Goal: Transaction & Acquisition: Purchase product/service

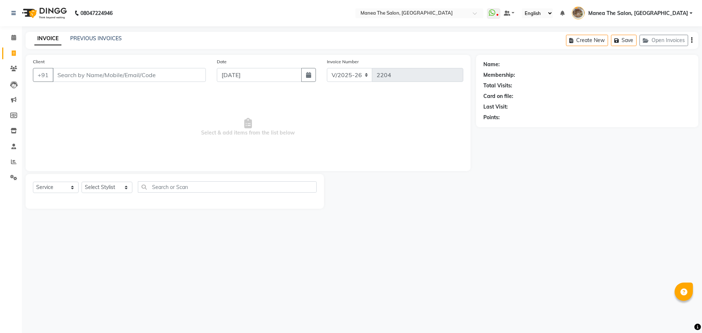
select select "7287"
select select "service"
click at [98, 186] on select "Select Stylist [PERSON_NAME] Front Office Kaif [PERSON_NAME] [PERSON_NAME] Pelu…" at bounding box center [106, 187] width 51 height 11
select select "88131"
click at [81, 182] on select "Select Stylist Faizan shaik Front Office Kaif Madhavi Mocharla Ramalakshmi Pelu…" at bounding box center [106, 187] width 51 height 11
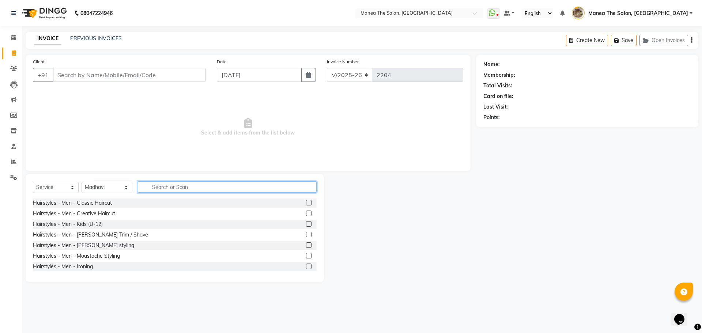
click at [174, 187] on input "text" at bounding box center [227, 186] width 179 height 11
type input "eye"
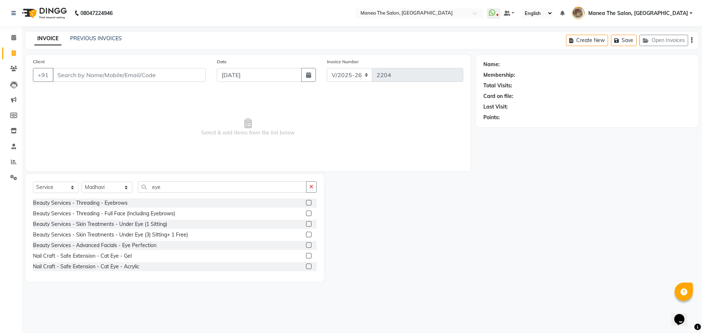
click at [306, 202] on label at bounding box center [308, 202] width 5 height 5
click at [306, 202] on input "checkbox" at bounding box center [308, 203] width 5 height 5
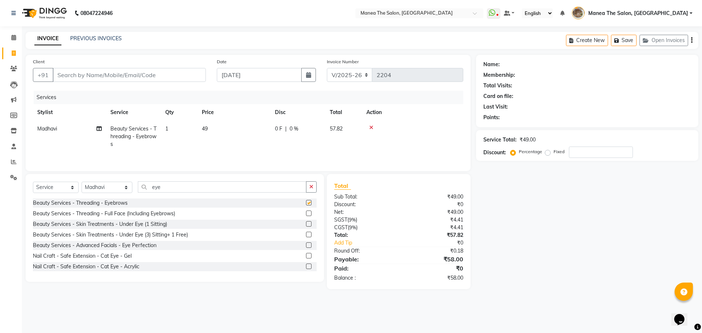
checkbox input "false"
click at [84, 181] on div "Select Service Product Membership Package Voucher Prepaid Gift Card Select Styl…" at bounding box center [175, 228] width 298 height 108
drag, startPoint x: 91, startPoint y: 185, endPoint x: 90, endPoint y: 189, distance: 4.2
click at [91, 186] on select "Select Stylist [PERSON_NAME] Front Office Kaif [PERSON_NAME] [PERSON_NAME] Pelu…" at bounding box center [106, 187] width 51 height 11
select select "70149"
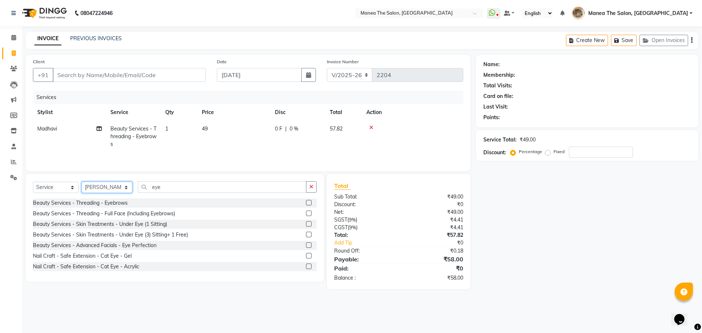
click at [81, 182] on select "Select Stylist [PERSON_NAME] Front Office Kaif [PERSON_NAME] [PERSON_NAME] Pelu…" at bounding box center [106, 187] width 51 height 11
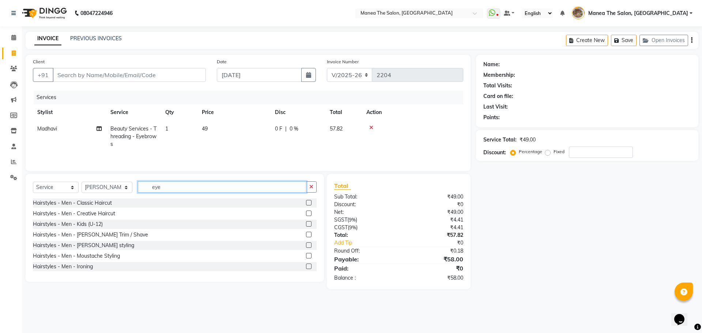
click at [165, 192] on input "eye" at bounding box center [222, 186] width 168 height 11
drag, startPoint x: 162, startPoint y: 191, endPoint x: 160, endPoint y: 183, distance: 7.9
click at [161, 190] on input "eye" at bounding box center [222, 186] width 168 height 11
click at [160, 183] on input "eye" at bounding box center [222, 186] width 168 height 11
type input "e"
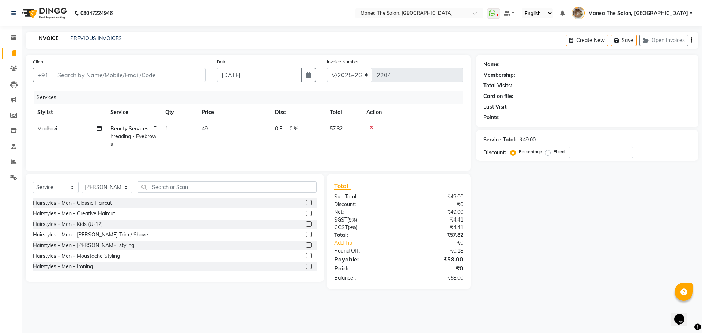
click at [306, 236] on label at bounding box center [308, 234] width 5 height 5
click at [306, 236] on input "checkbox" at bounding box center [308, 234] width 5 height 5
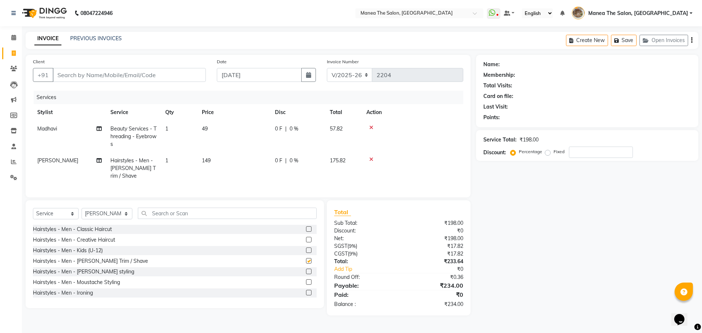
checkbox input "false"
click at [178, 81] on input "Client" at bounding box center [129, 75] width 153 height 14
click at [306, 226] on label at bounding box center [308, 228] width 5 height 5
click at [306, 227] on input "checkbox" at bounding box center [308, 229] width 5 height 5
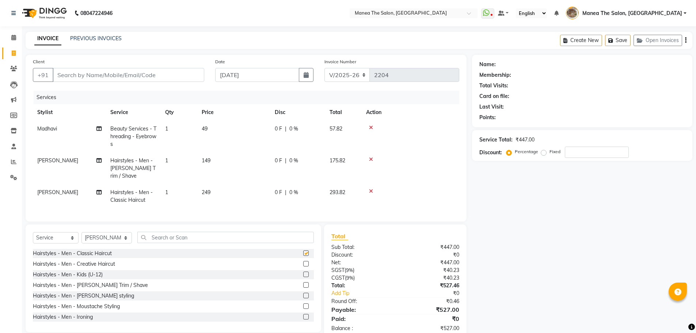
checkbox input "false"
click at [130, 80] on input "Client" at bounding box center [129, 75] width 152 height 14
type input "9"
type input "0"
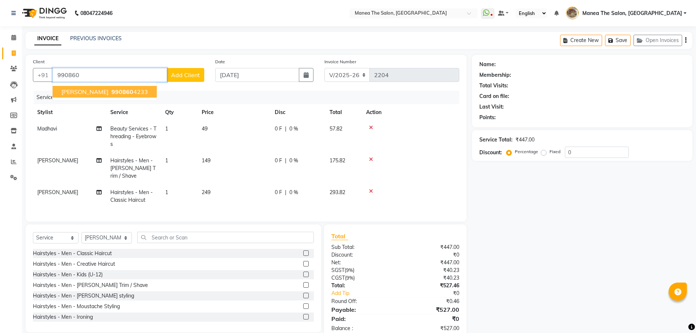
drag, startPoint x: 92, startPoint y: 93, endPoint x: 110, endPoint y: 94, distance: 18.3
click at [111, 93] on span "990860" at bounding box center [122, 91] width 22 height 7
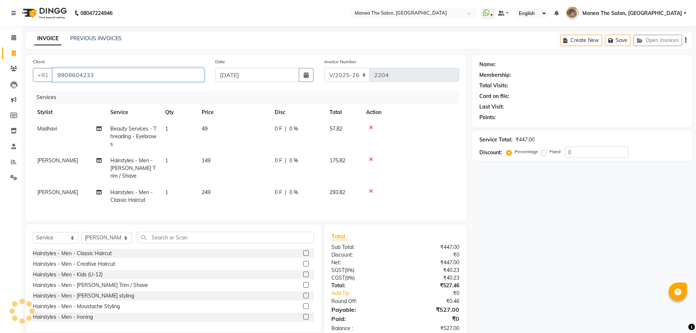
type input "9908604233"
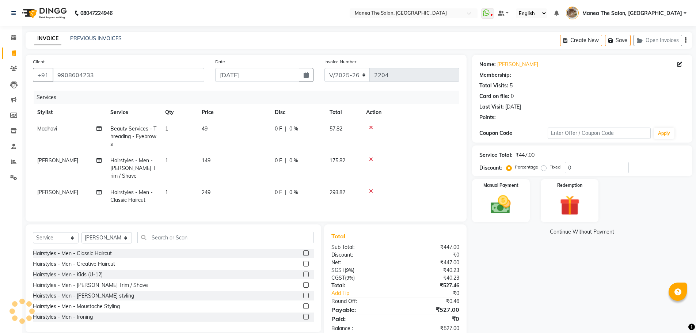
type input "20"
select select "1: Object"
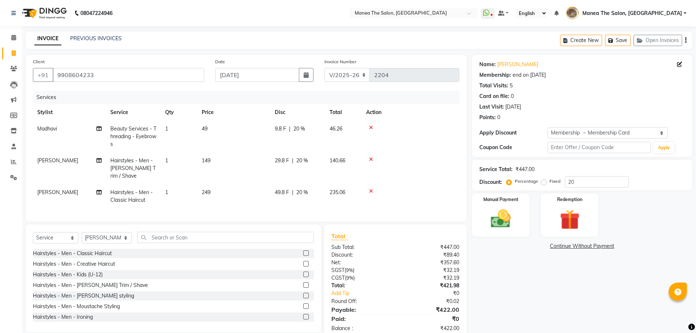
click at [494, 278] on div "Name: Himakar Membership: end on 30-06-2027 Total Visits: 5 Card on file: 0 Las…" at bounding box center [585, 197] width 226 height 285
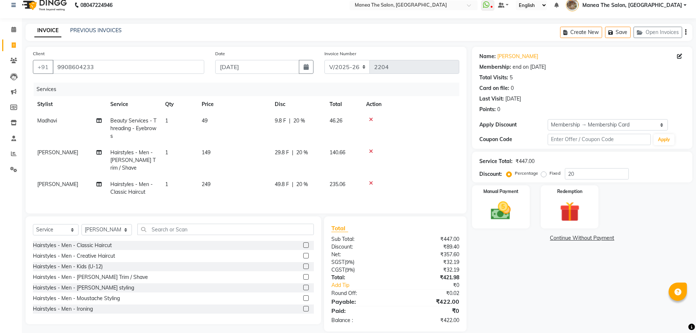
scroll to position [15, 0]
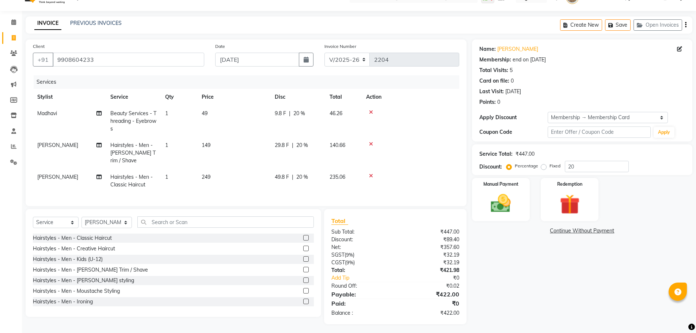
click at [307, 113] on div "9.8 F | 20 %" at bounding box center [298, 114] width 46 height 8
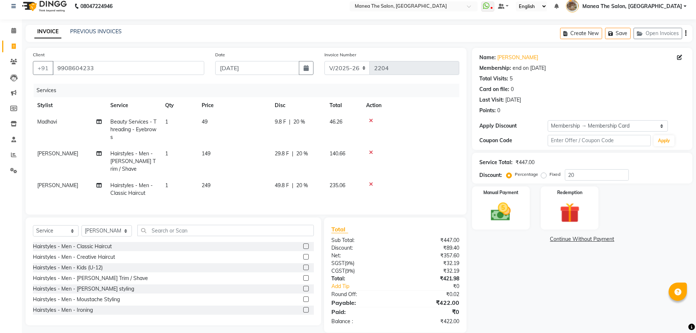
select select "88131"
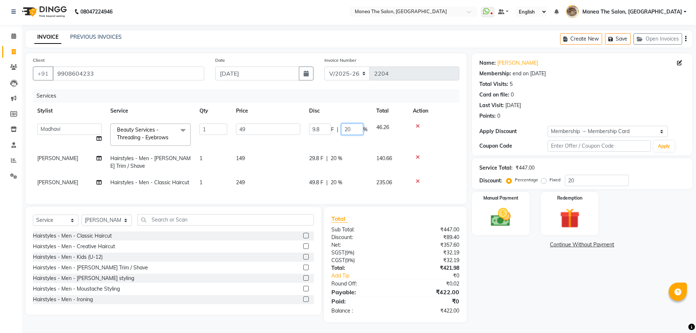
click at [356, 124] on input "20" at bounding box center [352, 129] width 22 height 11
type input "2"
drag, startPoint x: 523, startPoint y: 287, endPoint x: 478, endPoint y: 300, distance: 47.3
click at [523, 287] on div "Name: Himakar Membership: end on 30-06-2027 Total Visits: 5 Card on file: 0 Las…" at bounding box center [585, 187] width 226 height 269
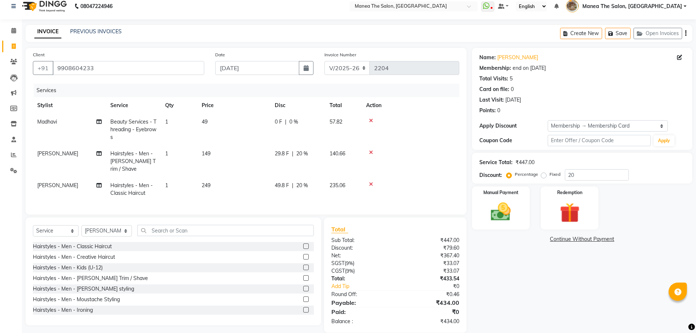
scroll to position [15, 0]
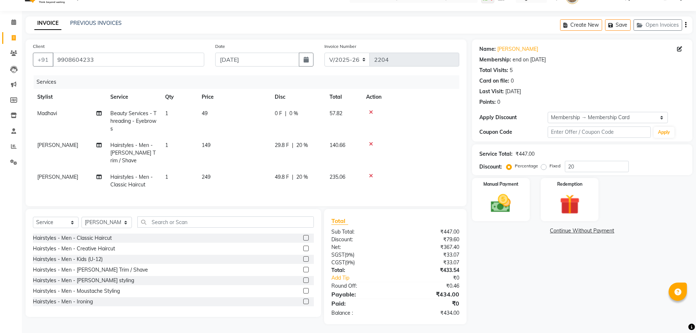
click at [523, 298] on div "Name: Himakar Membership: end on 30-06-2027 Total Visits: 5 Card on file: 0 Las…" at bounding box center [585, 181] width 226 height 285
click at [494, 204] on img at bounding box center [501, 204] width 34 height 24
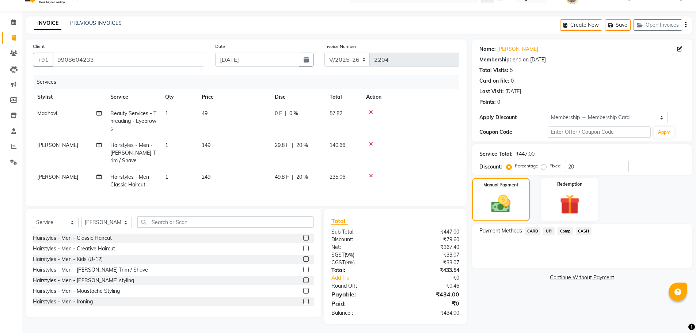
click at [550, 230] on span "UPI" at bounding box center [548, 231] width 11 height 8
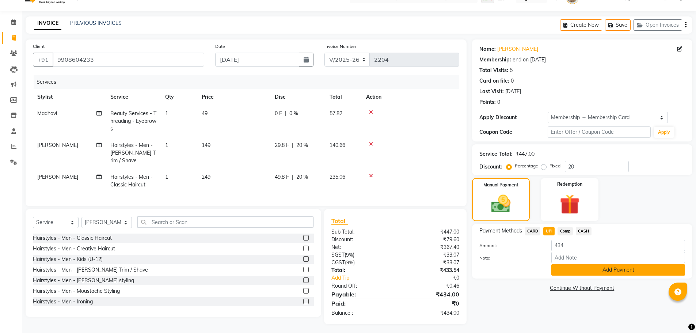
click at [570, 267] on button "Add Payment" at bounding box center [618, 269] width 134 height 11
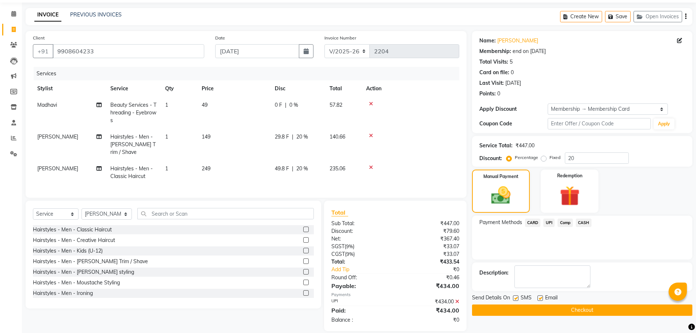
scroll to position [31, 0]
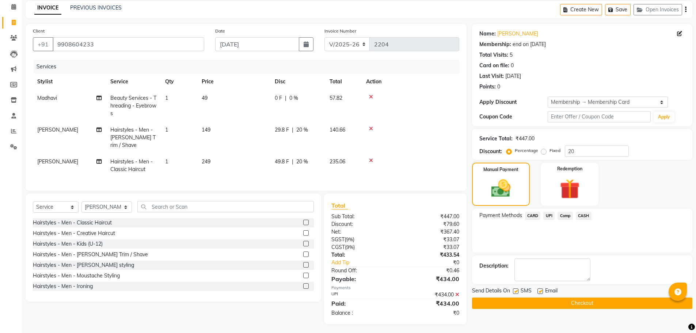
click at [567, 302] on button "Checkout" at bounding box center [582, 302] width 220 height 11
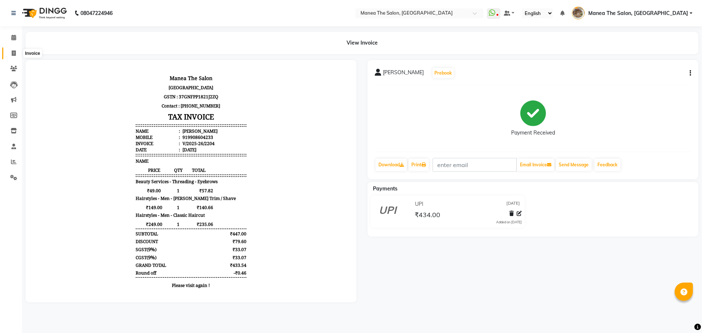
drag, startPoint x: 12, startPoint y: 53, endPoint x: 50, endPoint y: 3, distance: 62.9
click at [12, 53] on icon at bounding box center [14, 52] width 4 height 5
select select "service"
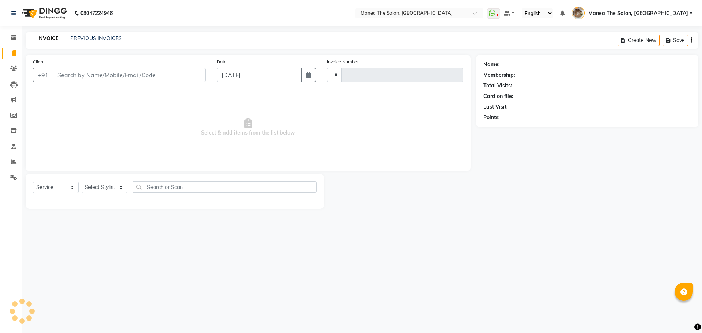
type input "2205"
select select "7287"
click at [93, 40] on link "PREVIOUS INVOICES" at bounding box center [96, 38] width 52 height 7
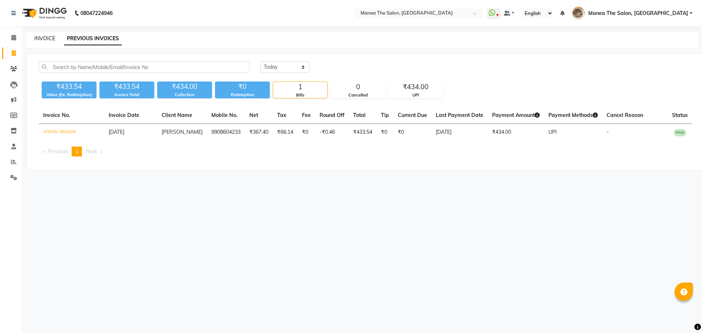
click at [45, 38] on link "INVOICE" at bounding box center [44, 38] width 21 height 7
select select "service"
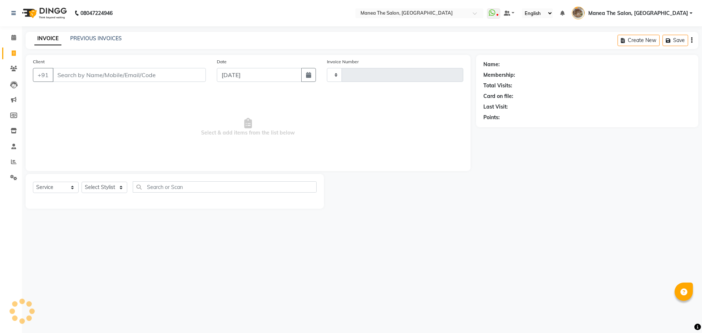
click at [147, 70] on input "Client" at bounding box center [129, 75] width 153 height 14
type input "2205"
select select "7287"
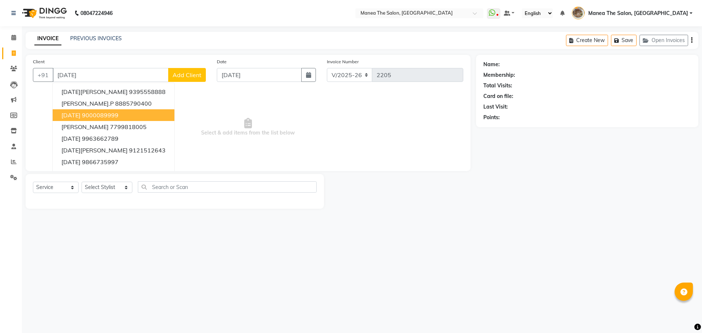
click at [131, 110] on button "Raja 9000089999" at bounding box center [114, 115] width 122 height 12
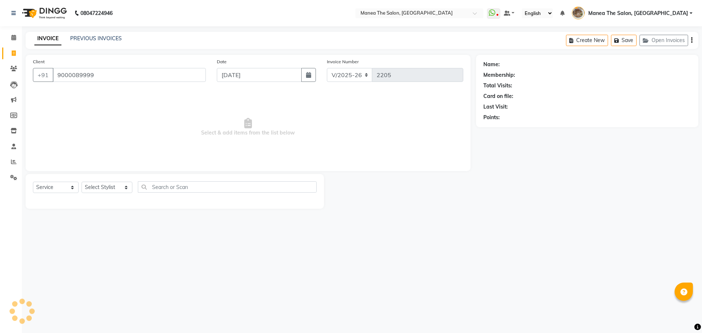
type input "9000089999"
click at [507, 63] on link "[DATE]" at bounding box center [509, 65] width 16 height 8
click at [76, 35] on link "PREVIOUS INVOICES" at bounding box center [96, 38] width 52 height 7
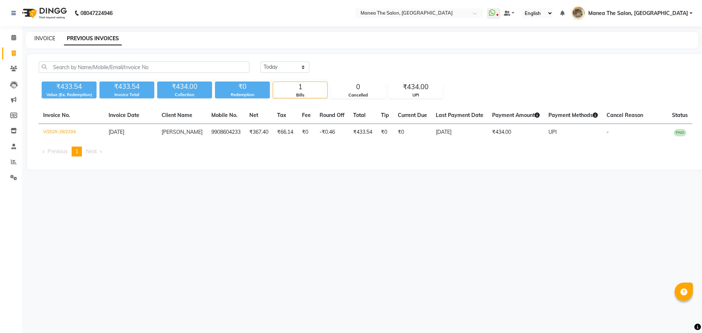
click at [42, 41] on link "INVOICE" at bounding box center [44, 38] width 21 height 7
select select "service"
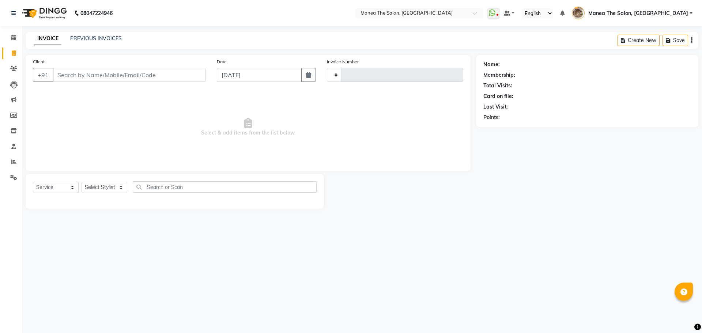
type input "2205"
select select "7287"
click at [113, 73] on input "Client" at bounding box center [129, 75] width 153 height 14
click at [100, 39] on link "PREVIOUS INVOICES" at bounding box center [96, 38] width 52 height 7
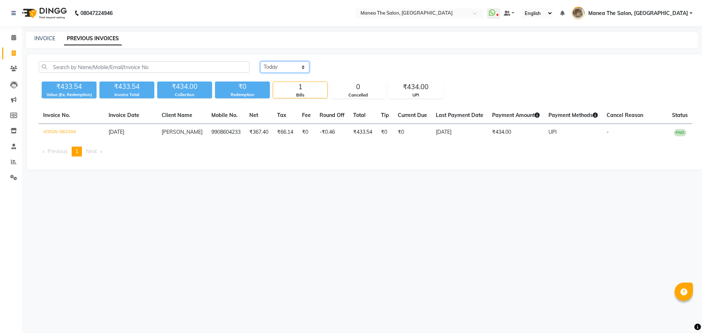
click at [278, 71] on select "Today Yesterday Custom Range" at bounding box center [284, 66] width 49 height 11
select select "range"
click at [260, 61] on select "Today Yesterday Custom Range" at bounding box center [284, 66] width 49 height 11
click at [282, 71] on select "Today Yesterday Custom Range" at bounding box center [287, 67] width 55 height 11
click at [339, 68] on input "[DATE]" at bounding box center [344, 67] width 51 height 10
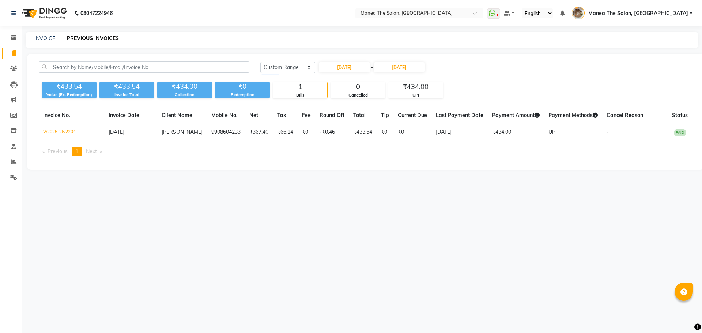
select select "9"
select select "2025"
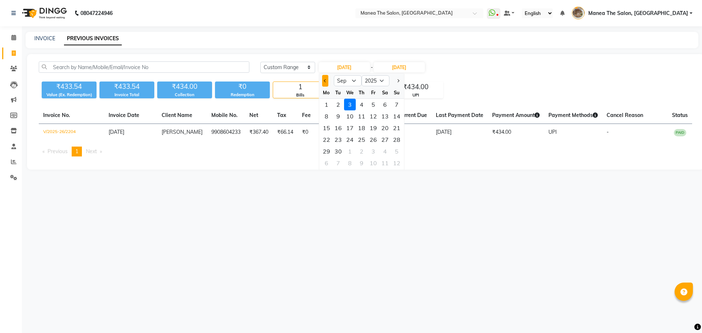
click at [325, 79] on span "Previous month" at bounding box center [324, 80] width 3 height 3
select select "8"
click at [343, 143] on div "19" at bounding box center [338, 140] width 12 height 12
type input "[DATE]"
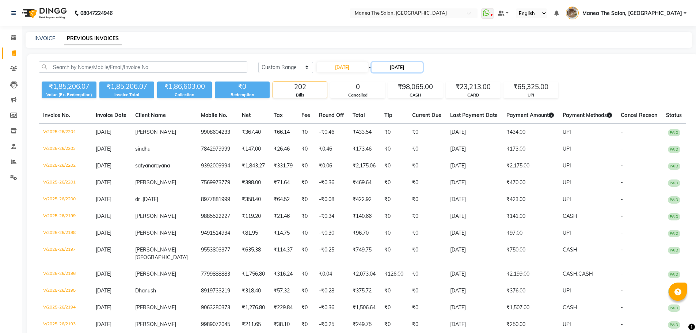
click at [401, 64] on input "[DATE]" at bounding box center [397, 67] width 51 height 10
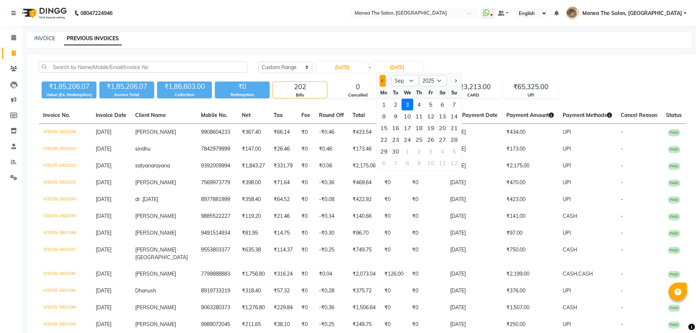
click at [383, 79] on span "Previous month" at bounding box center [382, 80] width 3 height 3
select select "8"
click at [393, 139] on div "19" at bounding box center [396, 140] width 12 height 12
type input "[DATE]"
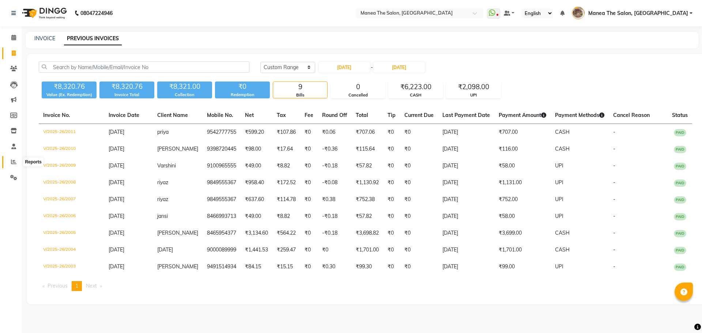
click at [14, 160] on icon at bounding box center [13, 161] width 5 height 5
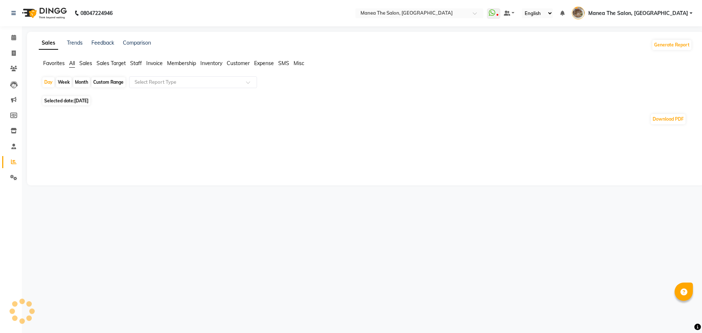
click at [117, 83] on div "Custom Range" at bounding box center [108, 82] width 34 height 10
select select "9"
select select "2025"
click at [107, 82] on div "Custom Range" at bounding box center [108, 82] width 34 height 10
select select "9"
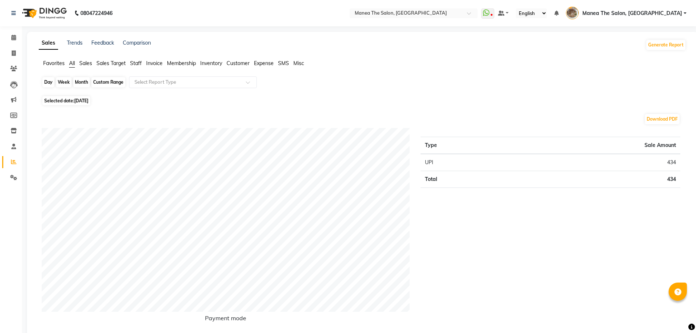
select select "2025"
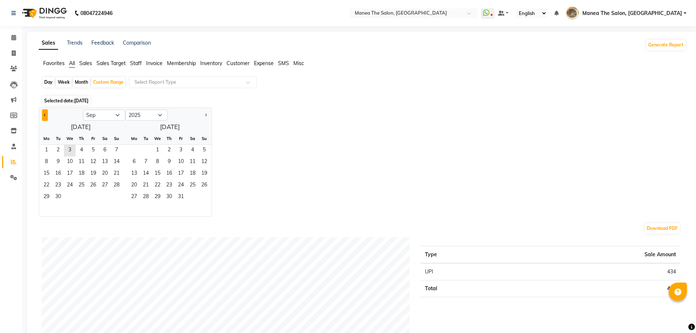
click at [47, 116] on button "Previous month" at bounding box center [45, 115] width 6 height 12
select select "8"
click at [94, 150] on span "1" at bounding box center [93, 151] width 12 height 12
drag, startPoint x: 277, startPoint y: 154, endPoint x: 140, endPoint y: 179, distance: 139.4
click at [277, 154] on div "Jan Feb Mar Apr May Jun Jul Aug Sep Oct Nov Dec 2015 2016 2017 2018 2019 2020 2…" at bounding box center [363, 161] width 648 height 109
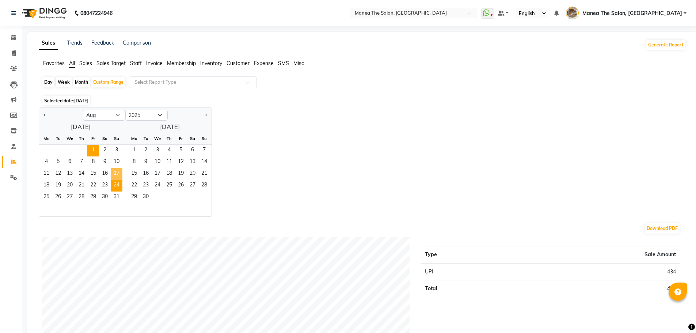
click at [114, 180] on span "24" at bounding box center [117, 186] width 12 height 12
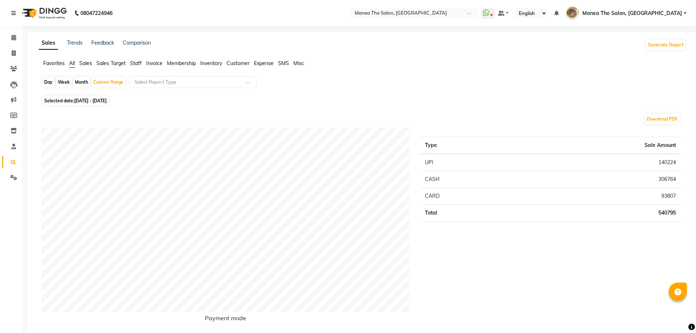
click at [100, 99] on span "01-08-2025 - 24-08-2025" at bounding box center [90, 100] width 33 height 5
select select "8"
select select "2025"
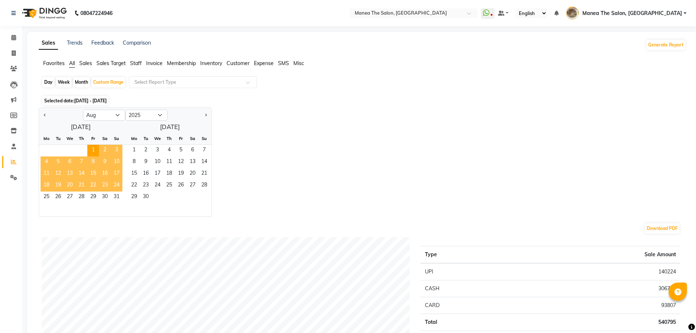
click at [115, 181] on span "24" at bounding box center [117, 186] width 12 height 12
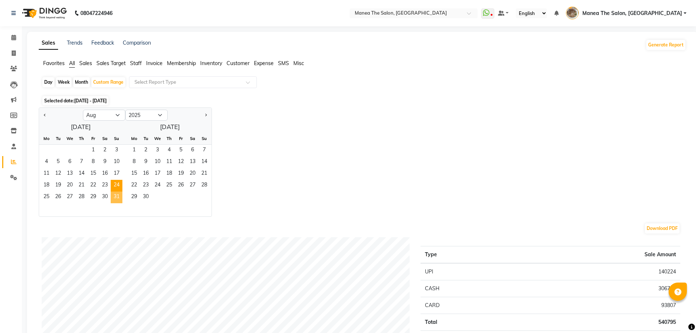
click at [117, 193] on span "31" at bounding box center [117, 198] width 12 height 12
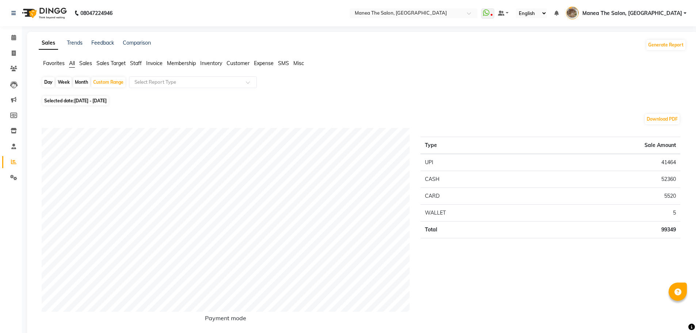
click at [136, 63] on span "Staff" at bounding box center [136, 63] width 12 height 7
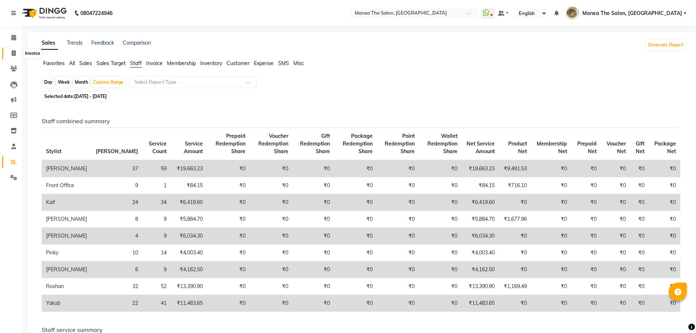
click at [10, 54] on span at bounding box center [13, 53] width 13 height 8
select select "service"
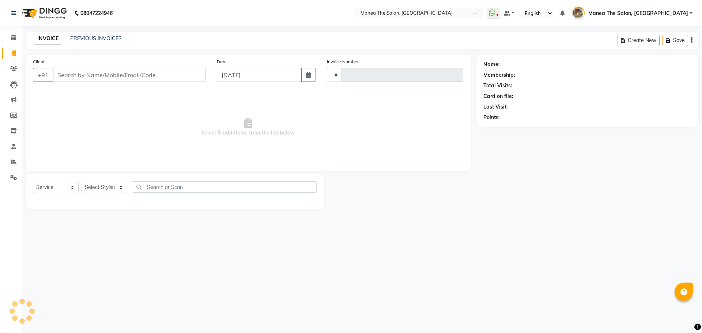
type input "2205"
select select "7287"
click at [103, 192] on select "Select Stylist [PERSON_NAME] Front Office Kaif [PERSON_NAME] [PERSON_NAME] Pelu…" at bounding box center [106, 187] width 51 height 11
select select "82652"
click at [81, 182] on select "Select Stylist [PERSON_NAME] Front Office Kaif [PERSON_NAME] [PERSON_NAME] Pelu…" at bounding box center [106, 187] width 51 height 11
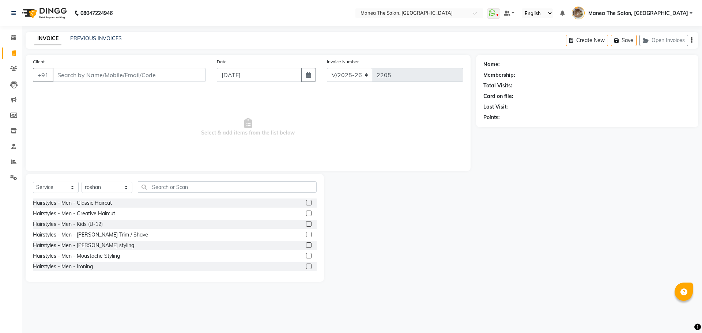
click at [306, 203] on label at bounding box center [308, 202] width 5 height 5
click at [306, 203] on input "checkbox" at bounding box center [308, 203] width 5 height 5
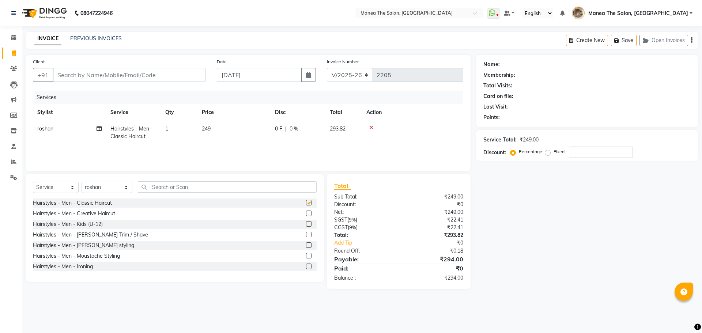
checkbox input "false"
click at [161, 73] on input "Client" at bounding box center [129, 75] width 153 height 14
type input "7"
type input "0"
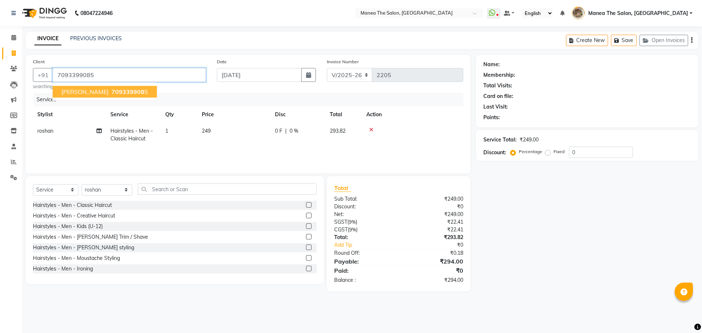
type input "7093399085"
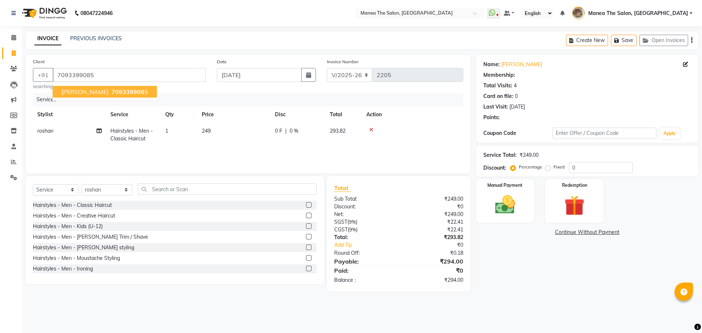
select select "1: Object"
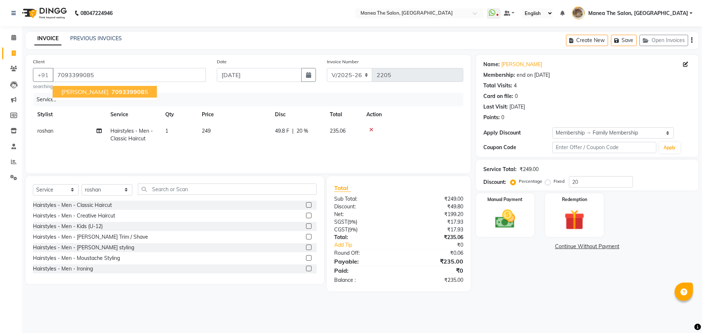
click at [111, 95] on span "709339908" at bounding box center [127, 91] width 33 height 7
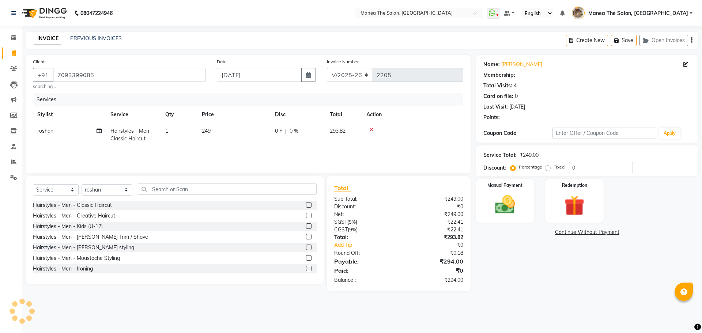
type input "20"
select select "1: Object"
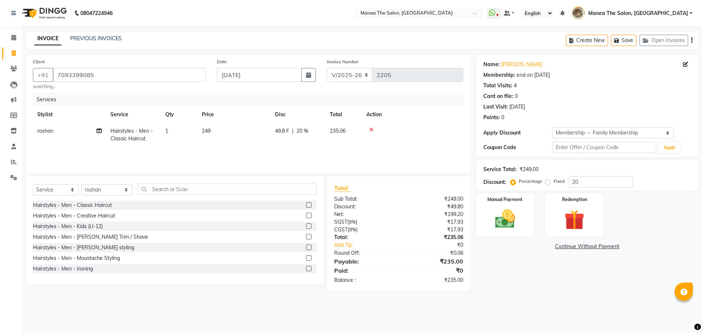
click at [548, 272] on div "Name: Gowtham Membership: end on 28-04-2027 Total Visits: 4 Card on file: 0 Las…" at bounding box center [590, 173] width 228 height 236
click at [518, 214] on img at bounding box center [505, 219] width 34 height 24
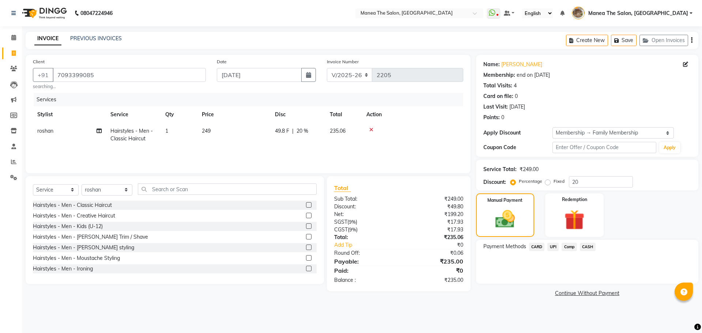
click at [553, 246] on span "UPI" at bounding box center [552, 247] width 11 height 8
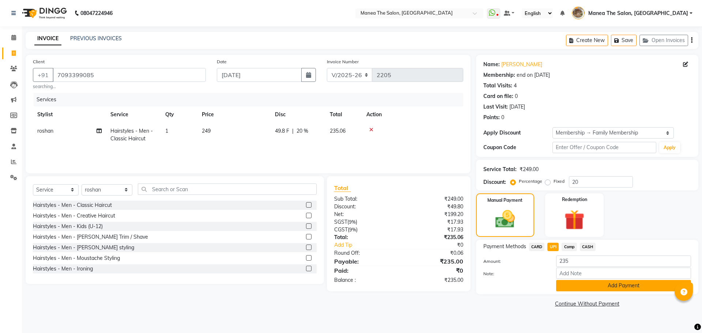
click at [594, 281] on button "Add Payment" at bounding box center [623, 285] width 135 height 11
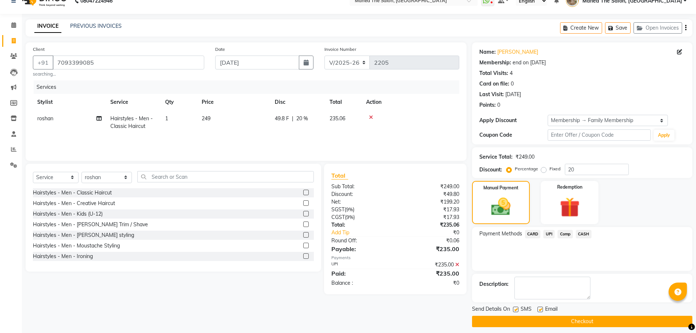
scroll to position [18, 0]
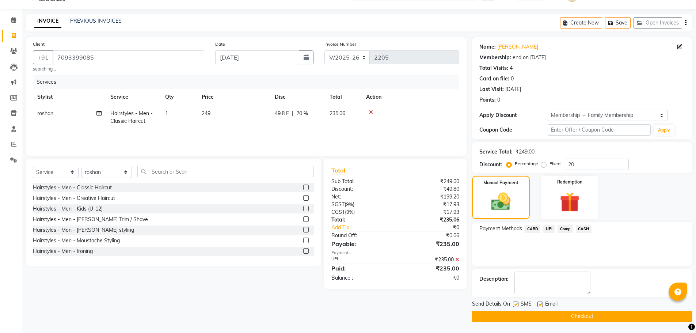
click at [573, 312] on button "Checkout" at bounding box center [582, 316] width 220 height 11
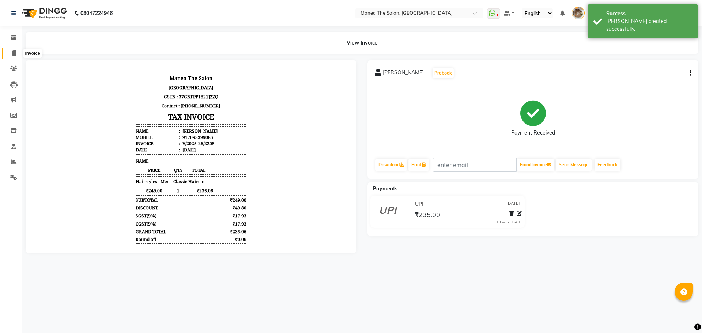
click at [20, 53] on span at bounding box center [13, 53] width 13 height 8
select select "service"
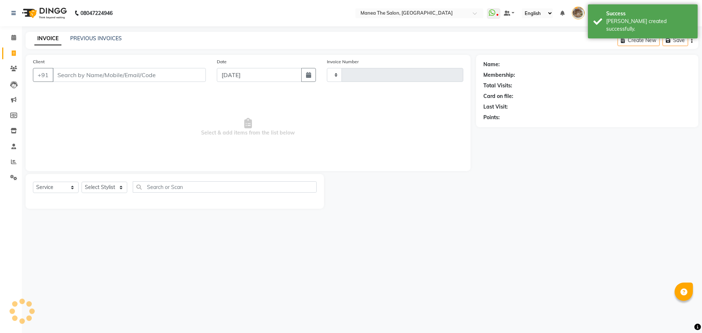
type input "2206"
select select "7287"
click at [96, 37] on link "PREVIOUS INVOICES" at bounding box center [96, 38] width 52 height 7
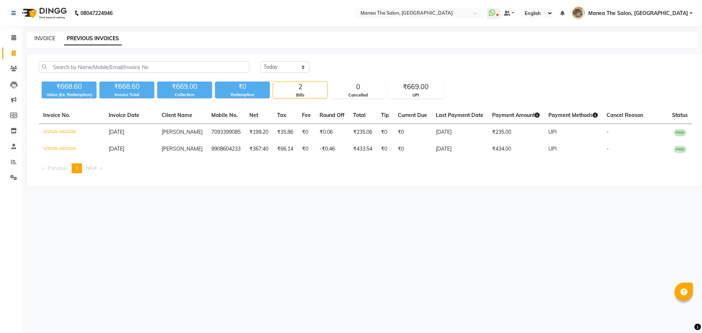
click at [46, 36] on link "INVOICE" at bounding box center [44, 38] width 21 height 7
select select "service"
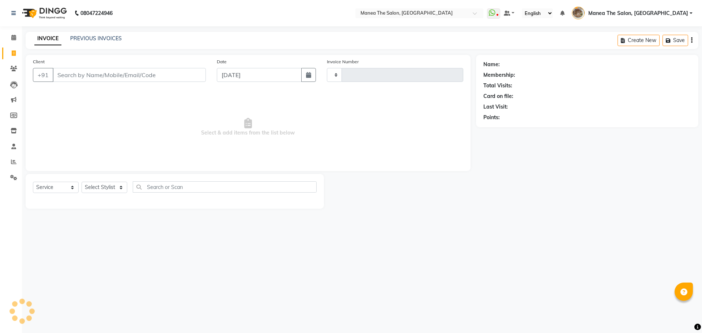
type input "2206"
select select "7287"
click at [102, 194] on div "Select Service Product Membership Package Voucher Prepaid Gift Card Select Styl…" at bounding box center [175, 189] width 284 height 17
click at [110, 173] on div "Client +91 Date 03-09-2025 Invoice Number V/2025 V/2025-26 2206 Select & add it…" at bounding box center [248, 132] width 456 height 154
drag, startPoint x: 105, startPoint y: 186, endPoint x: 105, endPoint y: 191, distance: 5.1
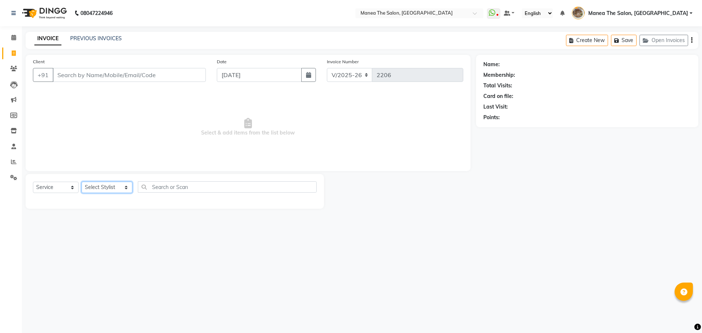
click at [105, 186] on select "Select Stylist [PERSON_NAME] Front Office Kaif [PERSON_NAME] [PERSON_NAME] Pelu…" at bounding box center [106, 187] width 51 height 11
select select "63195"
click at [81, 182] on select "Select Stylist [PERSON_NAME] Front Office Kaif [PERSON_NAME] [PERSON_NAME] Pelu…" at bounding box center [106, 187] width 51 height 11
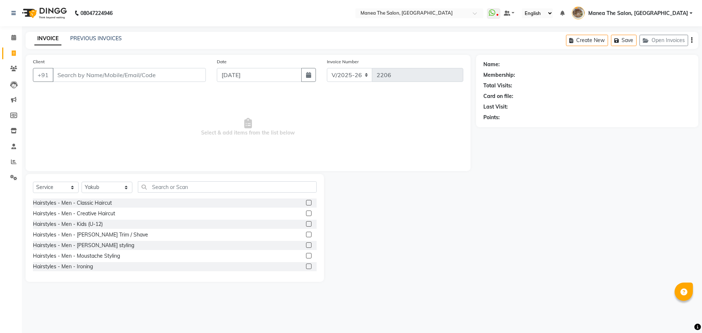
click at [306, 204] on label at bounding box center [308, 202] width 5 height 5
click at [306, 204] on input "checkbox" at bounding box center [308, 203] width 5 height 5
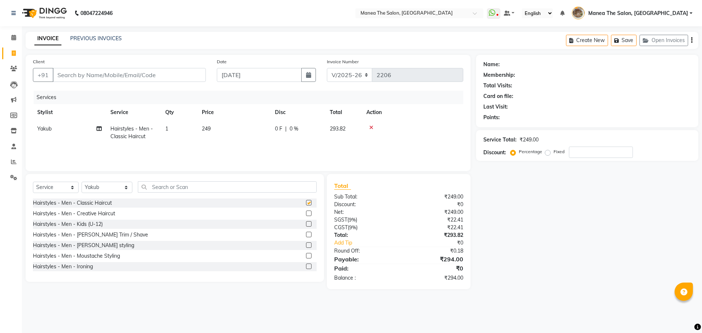
checkbox input "false"
click at [306, 235] on label at bounding box center [308, 234] width 5 height 5
click at [306, 235] on input "checkbox" at bounding box center [308, 234] width 5 height 5
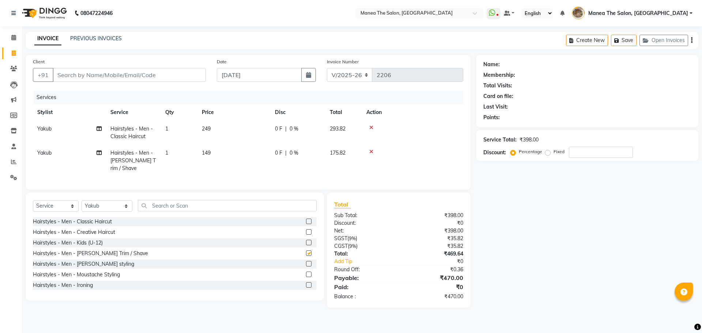
checkbox input "false"
click at [162, 76] on input "Client" at bounding box center [129, 75] width 153 height 14
type input "7"
type input "0"
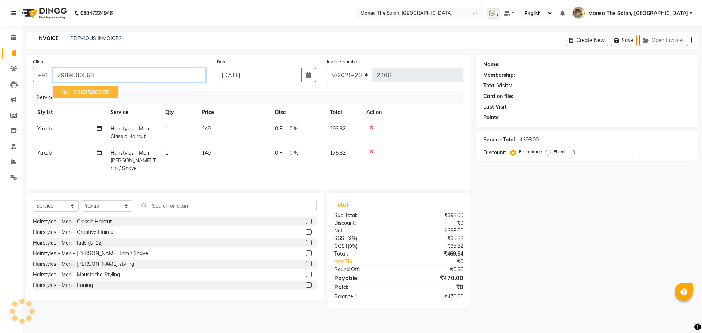
type input "7989580568"
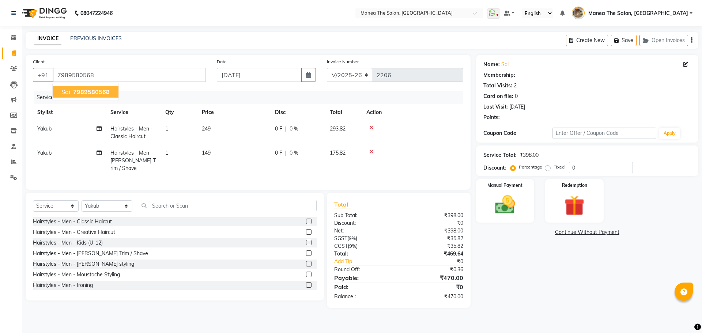
select select "1: Object"
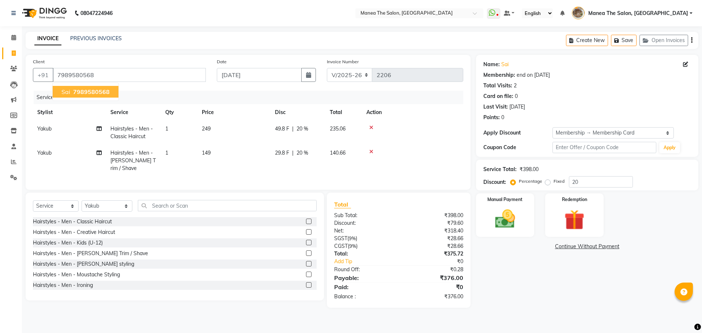
click at [94, 93] on span "7989580568" at bounding box center [91, 91] width 37 height 7
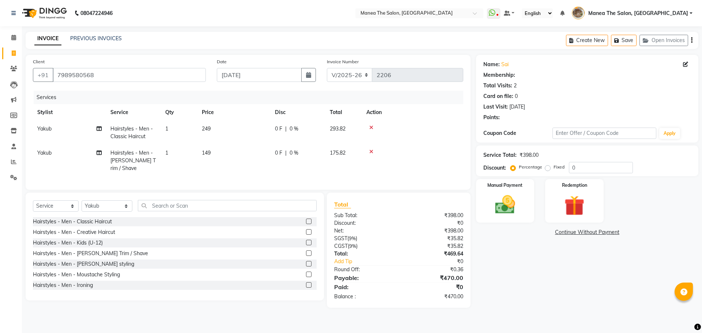
type input "20"
select select "1: Object"
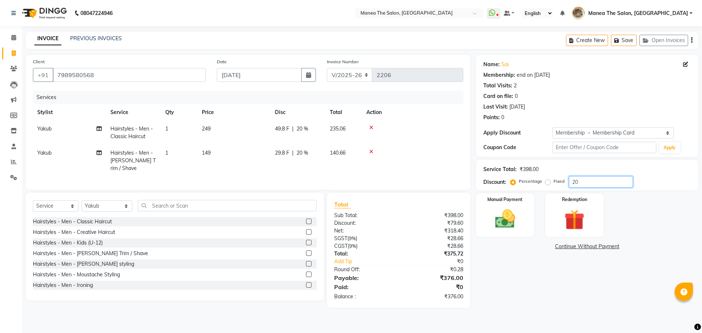
click at [581, 181] on input "20" at bounding box center [601, 181] width 64 height 11
type input "25"
click at [547, 282] on div "Name: Sai Membership: end on 02-08-2027 Total Visits: 2 Card on file: 0 Last Vi…" at bounding box center [590, 181] width 228 height 253
click at [520, 221] on img at bounding box center [505, 219] width 34 height 24
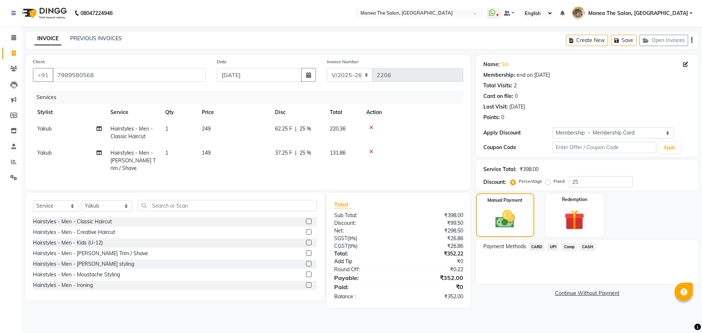
click at [349, 260] on link "Add Tip" at bounding box center [369, 262] width 81 height 8
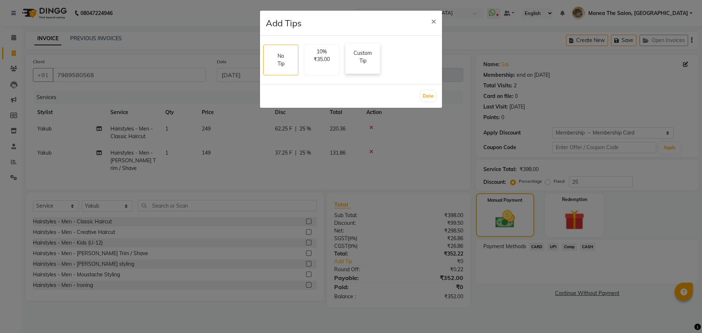
click at [355, 60] on p "Custom Tip" at bounding box center [363, 56] width 26 height 15
select select "63195"
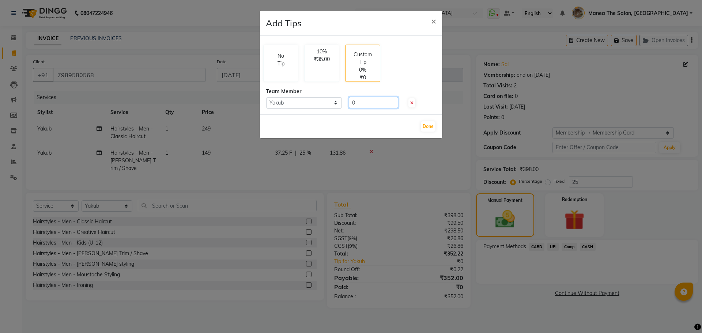
click at [360, 102] on input "0" at bounding box center [373, 102] width 49 height 11
type input "100"
drag, startPoint x: 424, startPoint y: 128, endPoint x: 431, endPoint y: 124, distance: 7.8
click at [431, 124] on button "Done" at bounding box center [428, 126] width 15 height 10
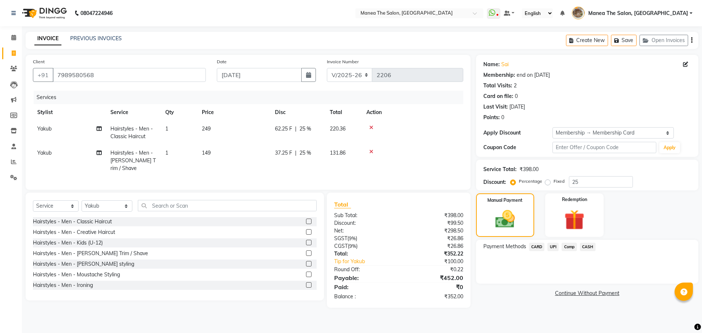
click at [550, 244] on span "UPI" at bounding box center [552, 247] width 11 height 8
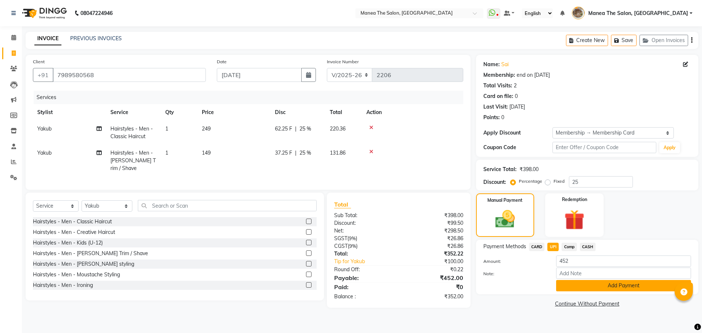
click at [569, 285] on button "Add Payment" at bounding box center [623, 285] width 135 height 11
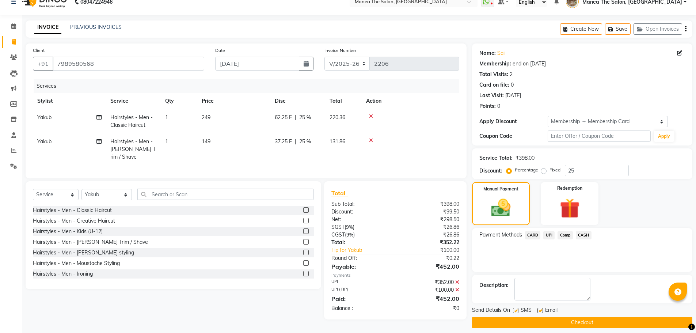
scroll to position [18, 0]
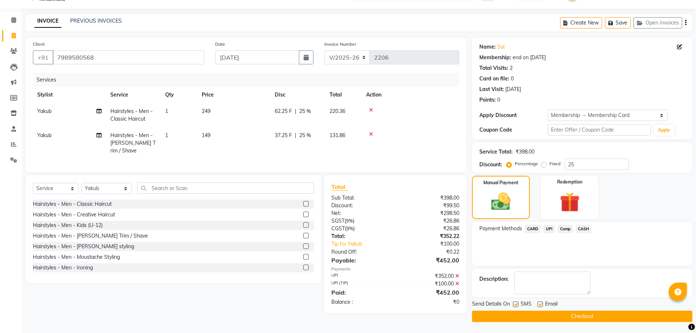
click at [570, 315] on button "Checkout" at bounding box center [582, 316] width 220 height 11
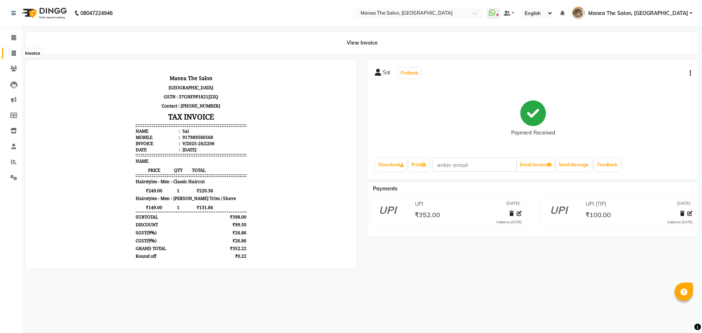
click at [15, 53] on icon at bounding box center [14, 52] width 4 height 5
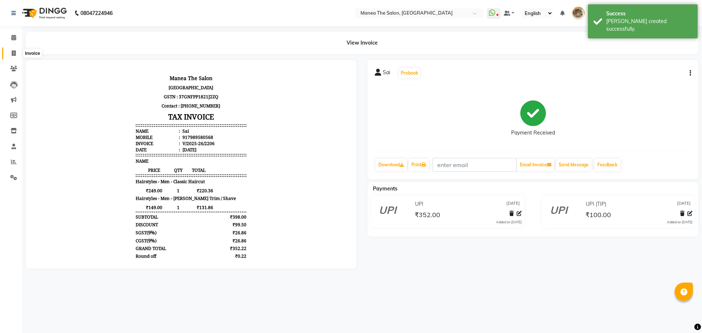
select select "service"
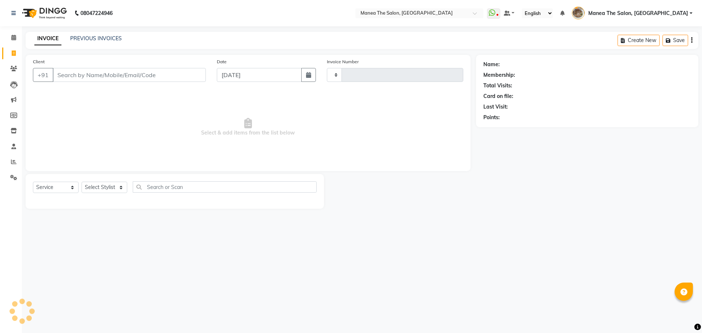
type input "2207"
select select "7287"
click at [7, 160] on link "Reports" at bounding box center [11, 162] width 18 height 12
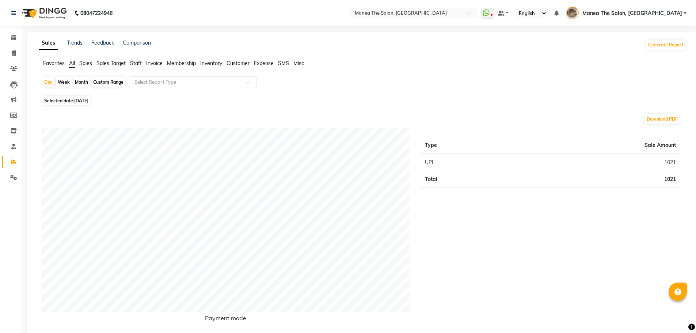
click at [100, 83] on div "Custom Range" at bounding box center [108, 82] width 34 height 10
select select "9"
select select "2025"
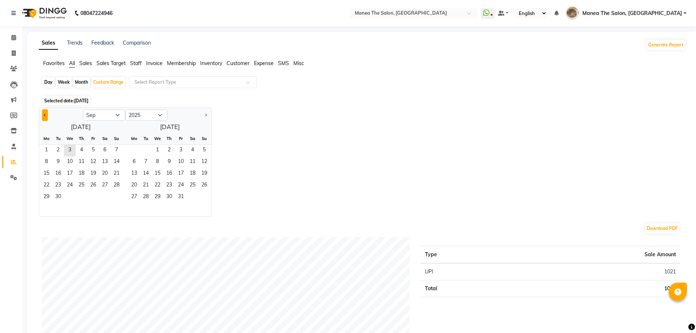
click at [45, 115] on span "Previous month" at bounding box center [45, 114] width 3 height 3
select select "8"
click at [122, 160] on span "10" at bounding box center [117, 162] width 12 height 12
click at [108, 175] on span "16" at bounding box center [105, 174] width 12 height 12
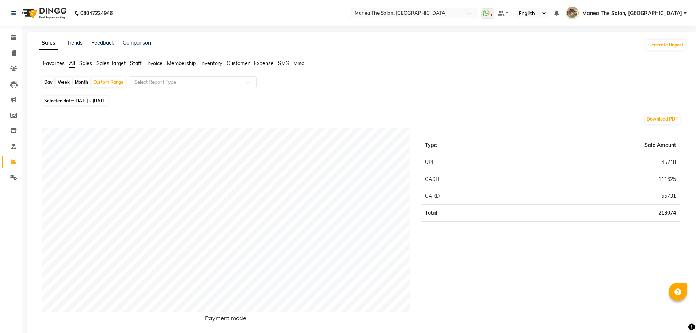
click at [137, 63] on span "Staff" at bounding box center [136, 63] width 12 height 7
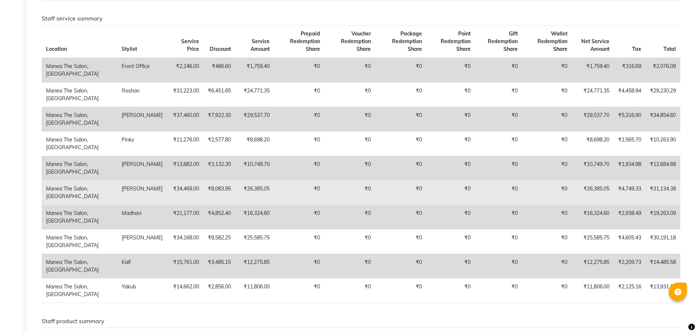
scroll to position [365, 0]
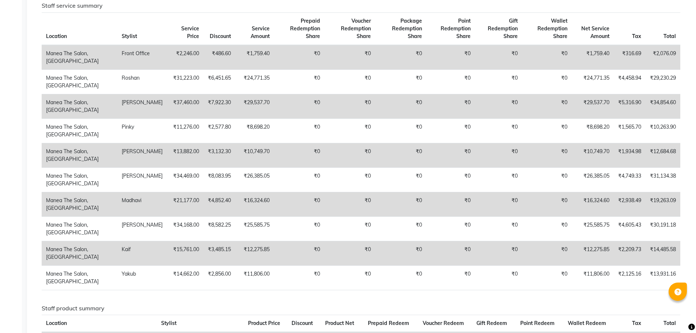
click at [648, 26] on th "Total" at bounding box center [663, 28] width 35 height 33
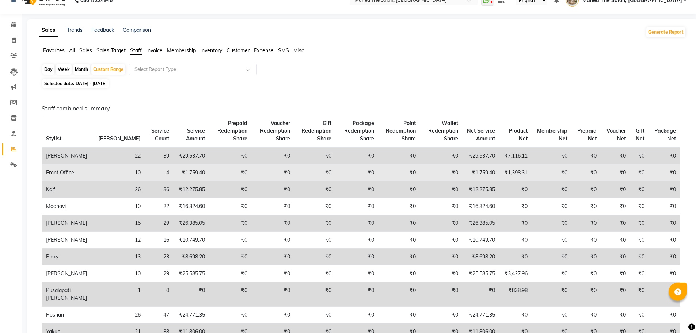
scroll to position [0, 0]
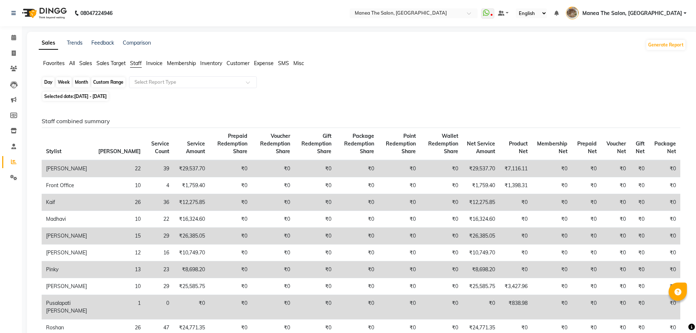
click at [114, 82] on div "Custom Range" at bounding box center [108, 82] width 34 height 10
select select "8"
select select "2025"
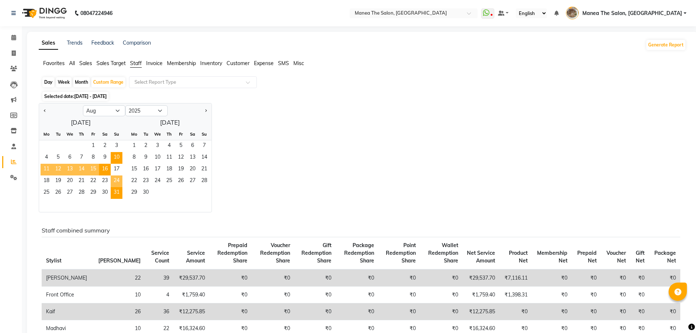
drag, startPoint x: 115, startPoint y: 182, endPoint x: 120, endPoint y: 195, distance: 14.0
click at [115, 182] on span "24" at bounding box center [117, 181] width 12 height 12
click at [121, 195] on span "31" at bounding box center [117, 193] width 12 height 12
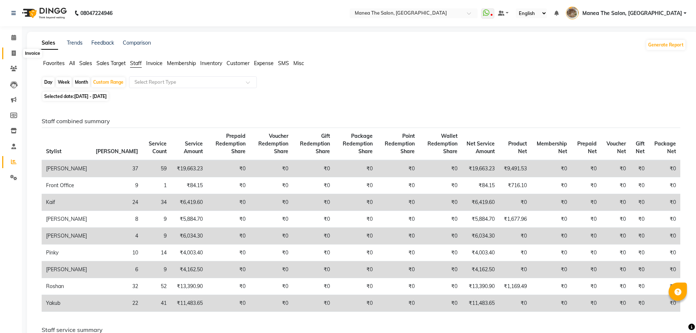
click at [13, 50] on icon at bounding box center [14, 52] width 4 height 5
select select "service"
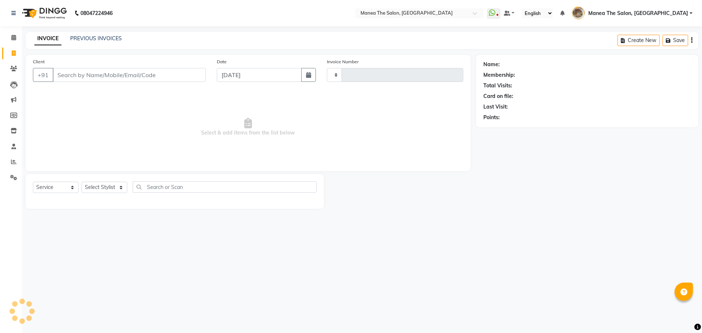
type input "2208"
select select "7287"
click at [14, 164] on span at bounding box center [13, 162] width 13 height 8
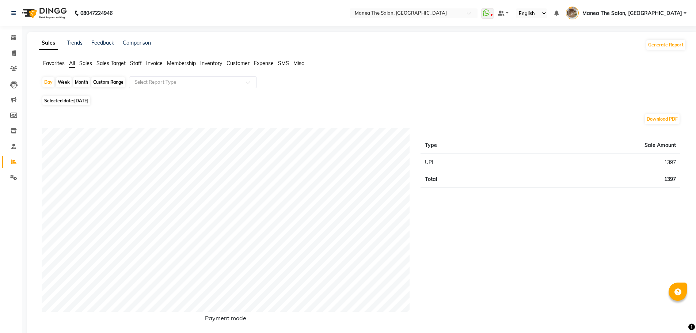
click at [137, 60] on span "Staff" at bounding box center [136, 63] width 12 height 7
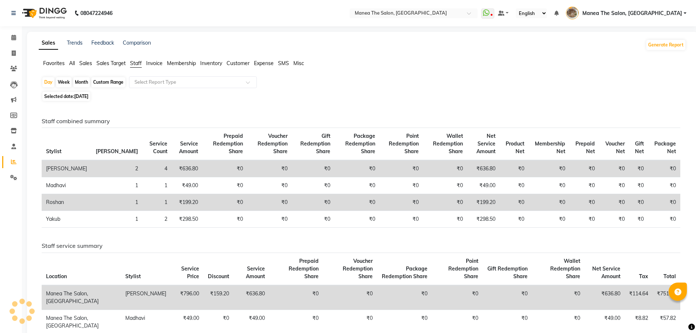
click at [77, 98] on span "[DATE]" at bounding box center [81, 96] width 14 height 5
select select "9"
select select "2025"
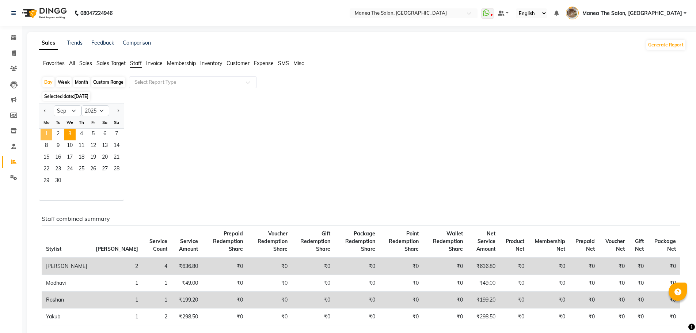
click at [48, 130] on span "1" at bounding box center [47, 135] width 12 height 12
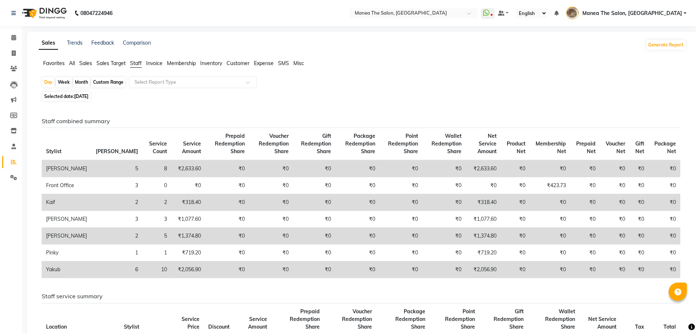
click at [79, 93] on span "Selected date: 01-09-2025" at bounding box center [66, 96] width 48 height 9
select select "9"
select select "2025"
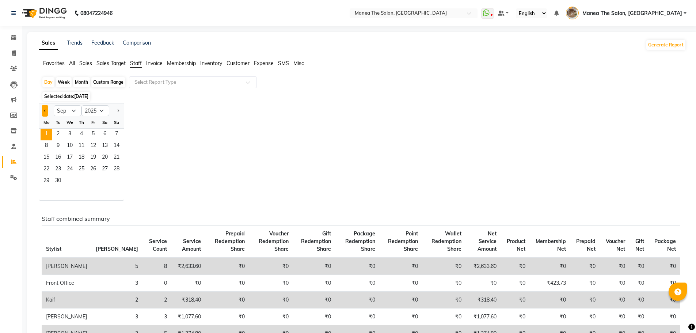
click at [48, 112] on button "Previous month" at bounding box center [45, 111] width 6 height 12
select select "8"
drag, startPoint x: 118, startPoint y: 169, endPoint x: 117, endPoint y: 178, distance: 9.2
click at [118, 170] on span "24" at bounding box center [117, 170] width 12 height 12
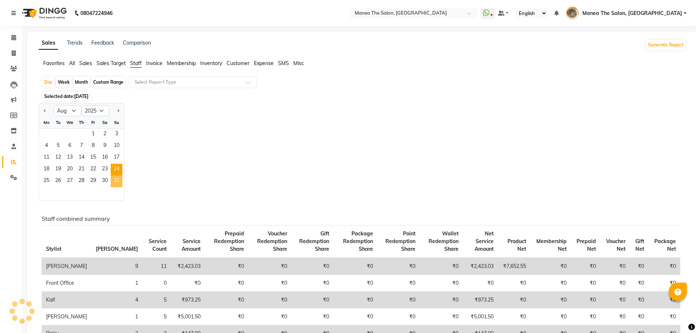
click at [118, 181] on span "31" at bounding box center [117, 181] width 12 height 12
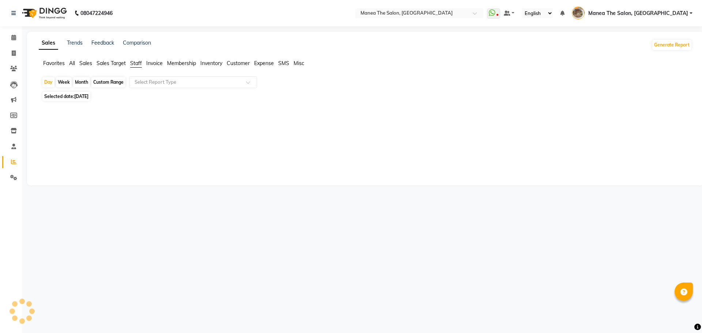
click at [107, 79] on div "Custom Range" at bounding box center [108, 82] width 34 height 10
select select "8"
select select "2025"
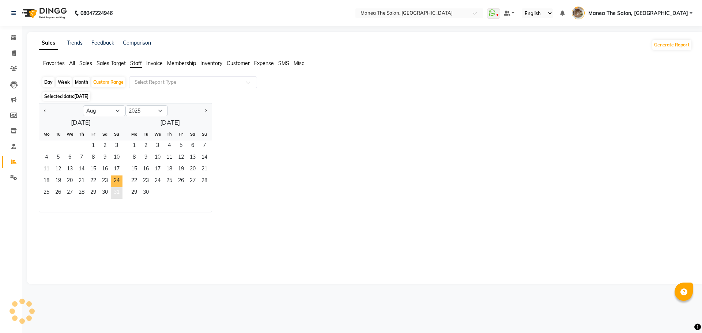
drag, startPoint x: 119, startPoint y: 177, endPoint x: 115, endPoint y: 190, distance: 13.2
click at [119, 178] on span "24" at bounding box center [117, 181] width 12 height 12
click at [114, 190] on span "31" at bounding box center [117, 193] width 12 height 12
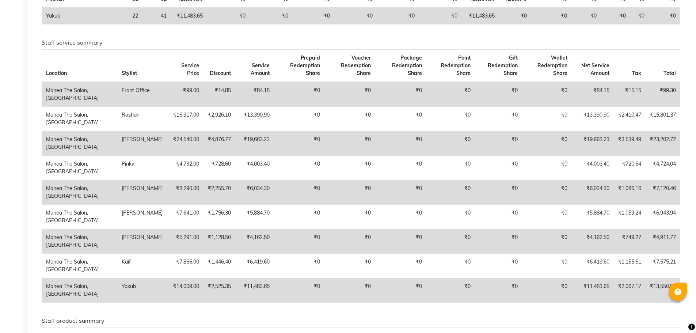
scroll to position [329, 0]
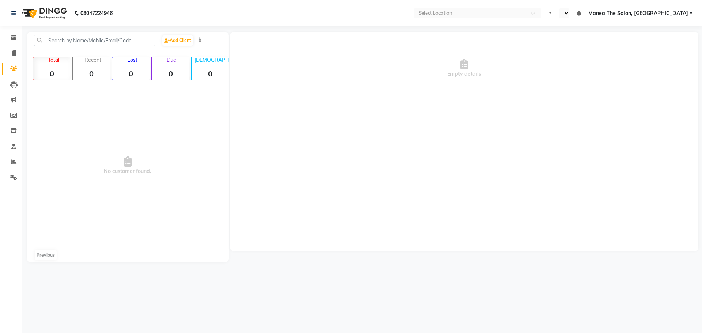
select select "en"
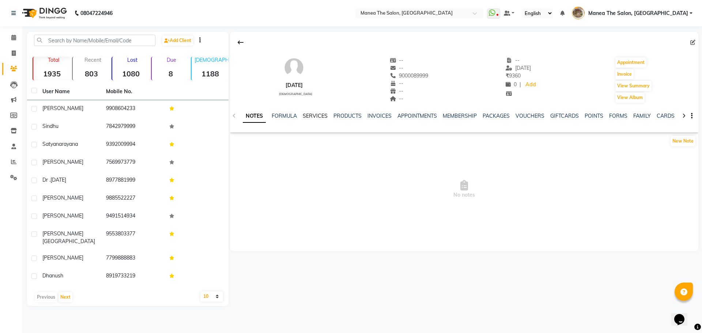
click at [319, 115] on link "SERVICES" at bounding box center [315, 116] width 25 height 7
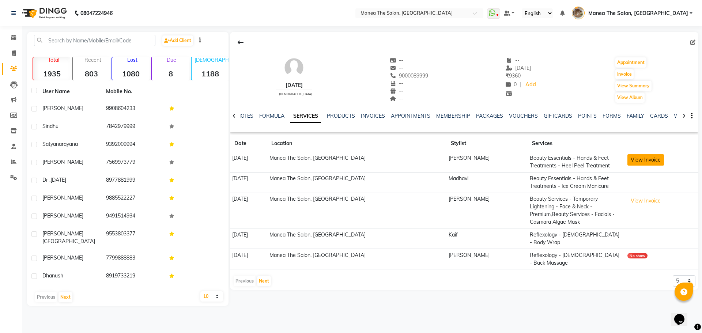
click at [640, 160] on button "View Invoice" at bounding box center [645, 159] width 37 height 11
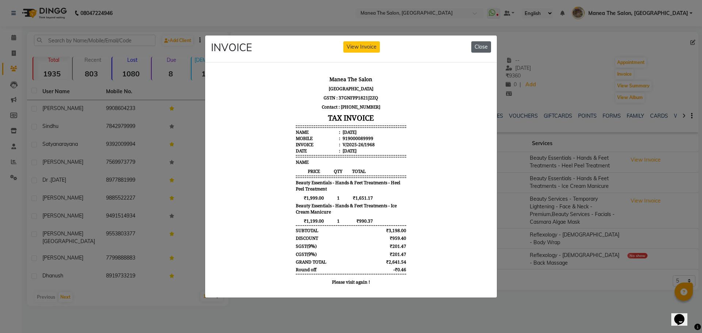
click at [484, 41] on button "Close" at bounding box center [481, 46] width 20 height 11
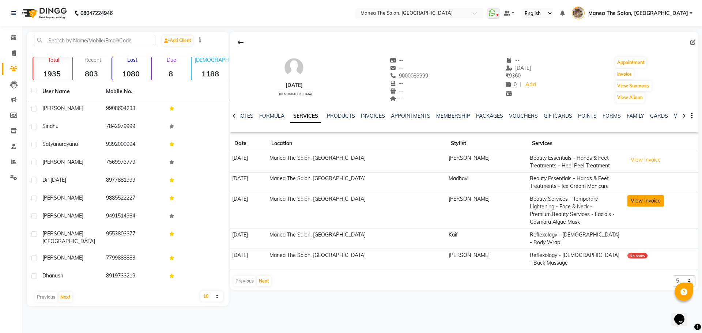
click at [631, 204] on button "View Invoice" at bounding box center [645, 200] width 37 height 11
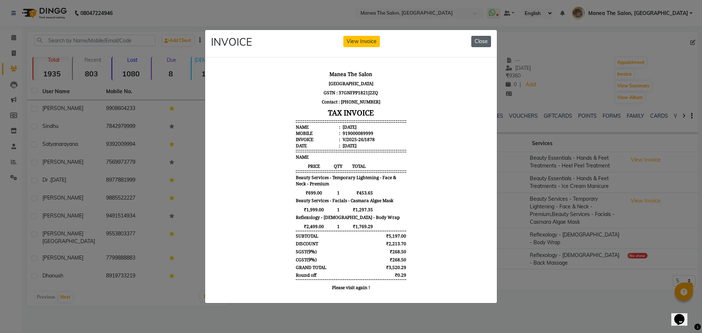
click at [482, 41] on button "Close" at bounding box center [481, 41] width 20 height 11
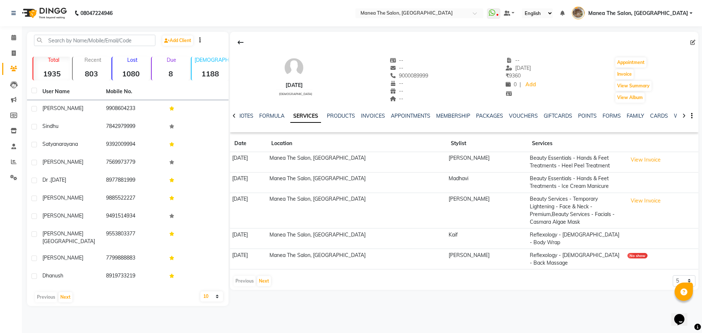
click at [232, 115] on icon at bounding box center [233, 115] width 3 height 5
click at [232, 115] on div "NOTES FORMULA SERVICES PRODUCTS INVOICES APPOINTMENTS MEMBERSHIP PACKAGES VOUCH…" at bounding box center [464, 115] width 468 height 25
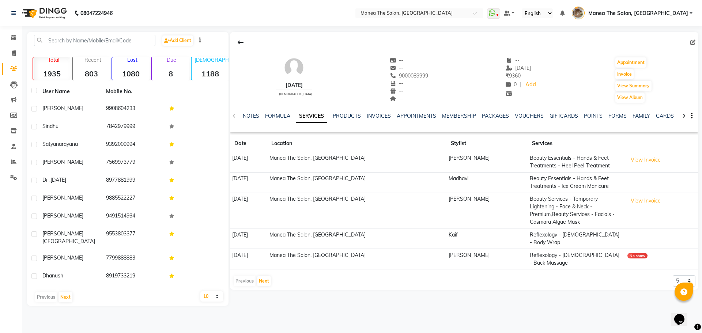
click at [232, 115] on div "NOTES FORMULA SERVICES PRODUCTS INVOICES APPOINTMENTS MEMBERSHIP PACKAGES VOUCH…" at bounding box center [464, 115] width 468 height 25
click at [627, 74] on button "Invoice" at bounding box center [624, 74] width 18 height 10
select select "service"
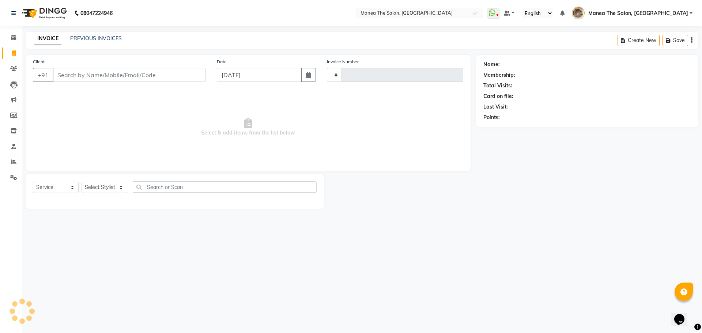
type input "2205"
select select "7287"
type input "9000089999"
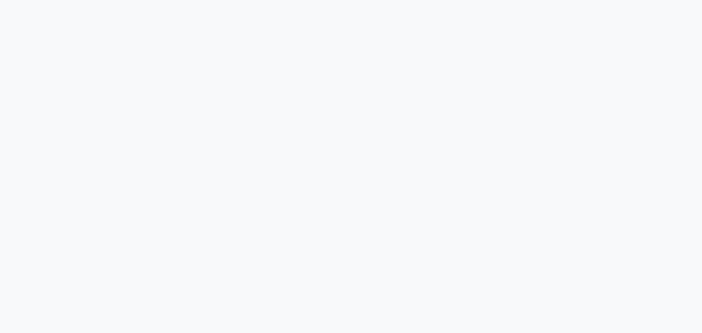
select select "service"
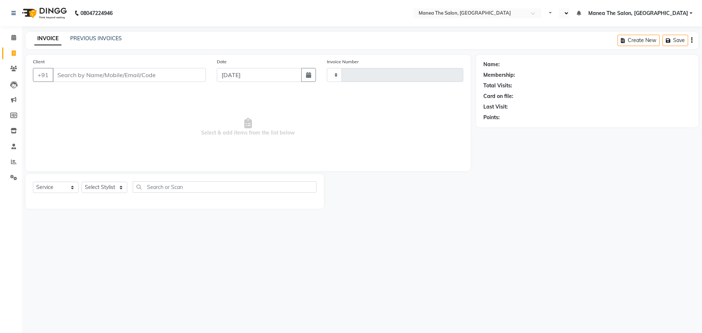
type input "2205"
select select "en"
select select "7287"
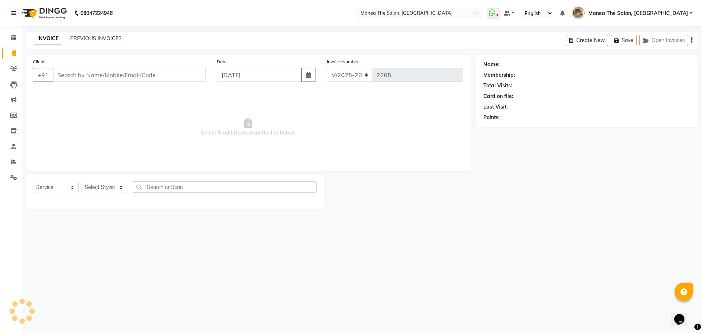
type input "9000089999"
click at [126, 75] on input "9000089999" at bounding box center [129, 75] width 153 height 14
click at [505, 64] on link "[DATE]" at bounding box center [509, 65] width 16 height 8
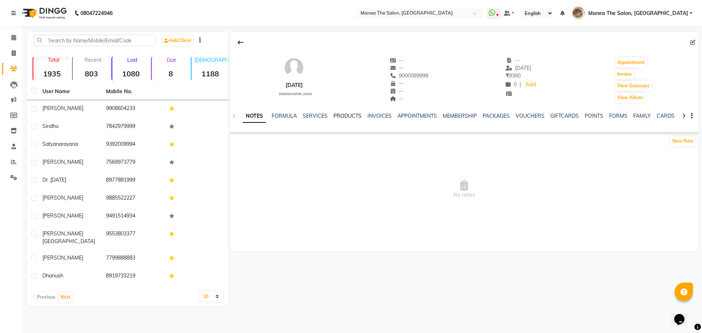
click at [340, 114] on link "PRODUCTS" at bounding box center [347, 116] width 28 height 7
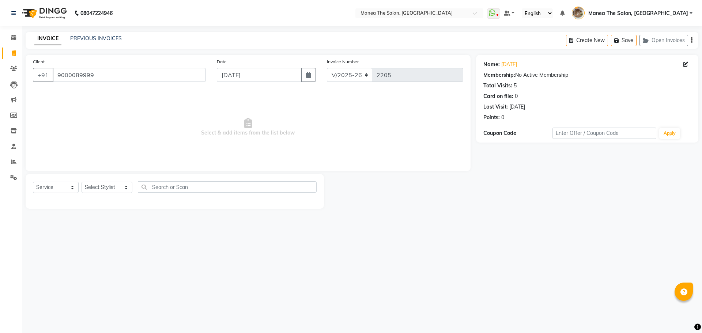
select select "7287"
select select "service"
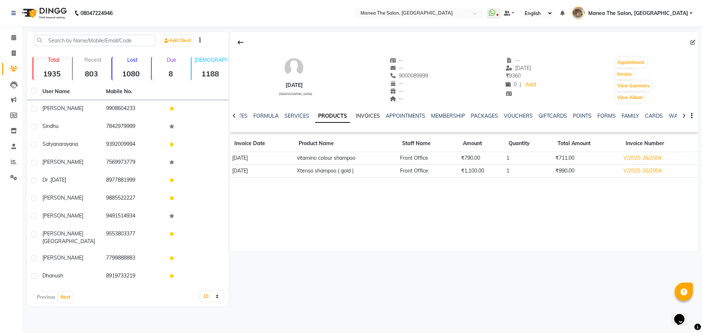
click at [365, 117] on link "INVOICES" at bounding box center [368, 116] width 24 height 7
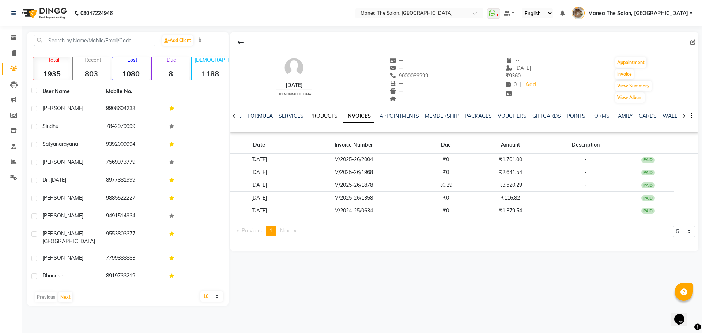
click at [321, 118] on link "PRODUCTS" at bounding box center [323, 116] width 28 height 7
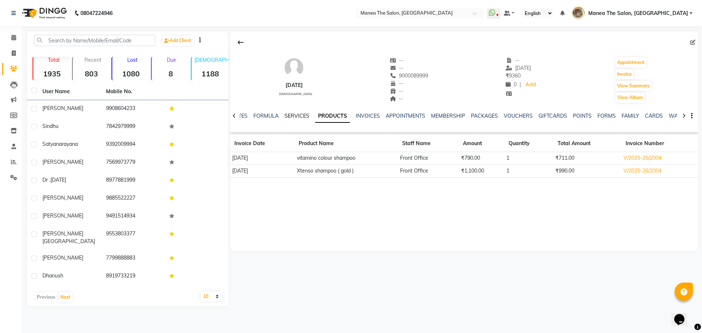
click at [300, 118] on link "SERVICES" at bounding box center [296, 116] width 25 height 7
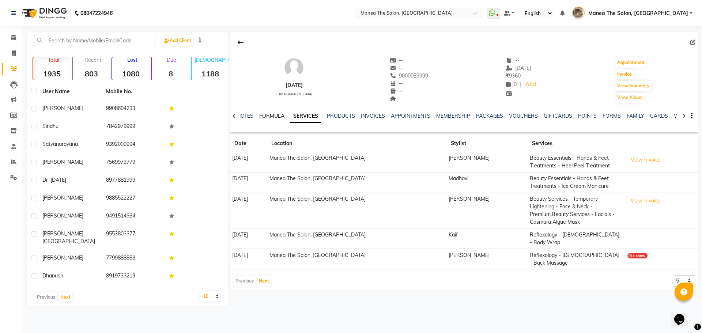
click at [269, 118] on link "FORMULA" at bounding box center [271, 116] width 25 height 7
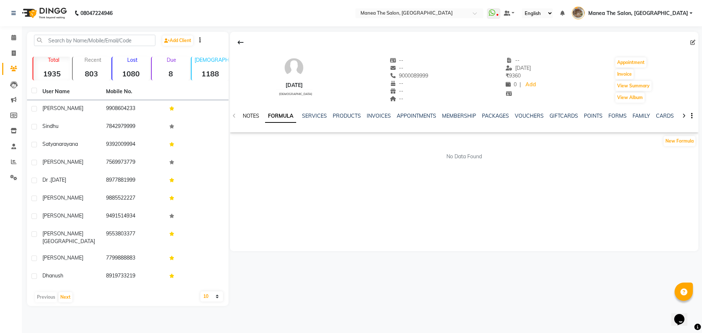
click at [252, 118] on link "NOTES" at bounding box center [251, 116] width 16 height 7
click at [284, 114] on link "FORMULA" at bounding box center [284, 116] width 25 height 7
click at [308, 113] on link "SERVICES" at bounding box center [314, 116] width 25 height 7
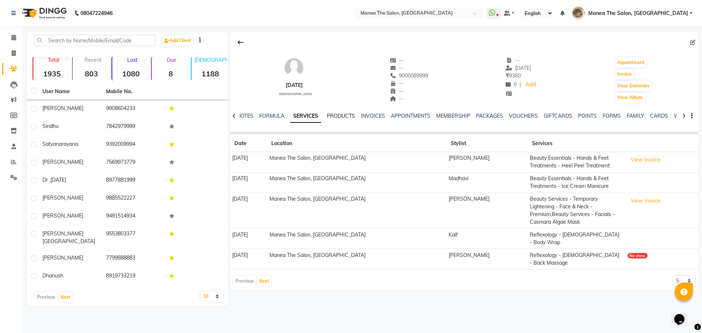
click at [340, 114] on link "PRODUCTS" at bounding box center [341, 116] width 28 height 7
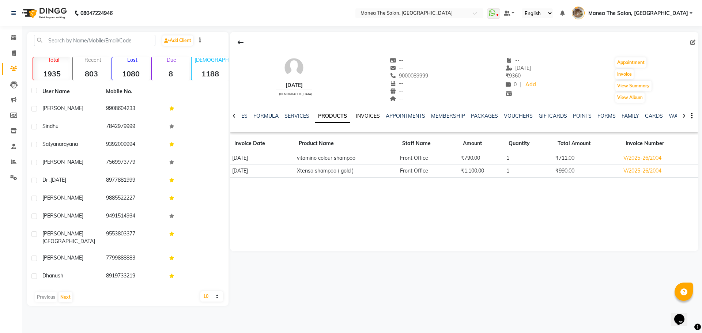
click at [366, 114] on link "INVOICES" at bounding box center [368, 116] width 24 height 7
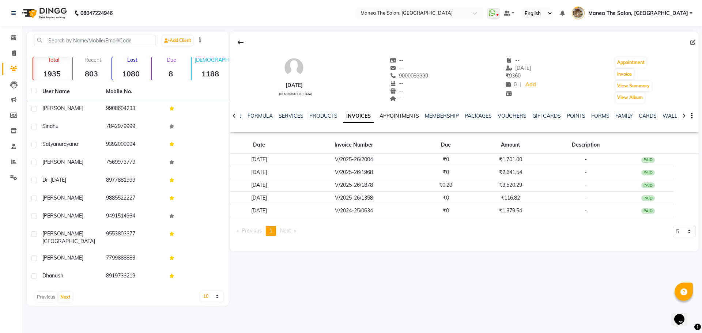
click at [399, 113] on link "APPOINTMENTS" at bounding box center [398, 116] width 39 height 7
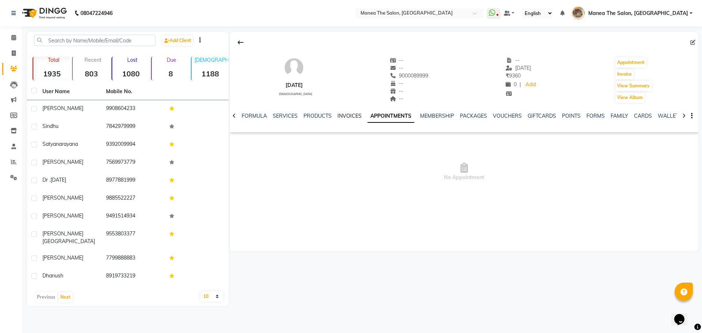
click at [341, 115] on link "INVOICES" at bounding box center [349, 116] width 24 height 7
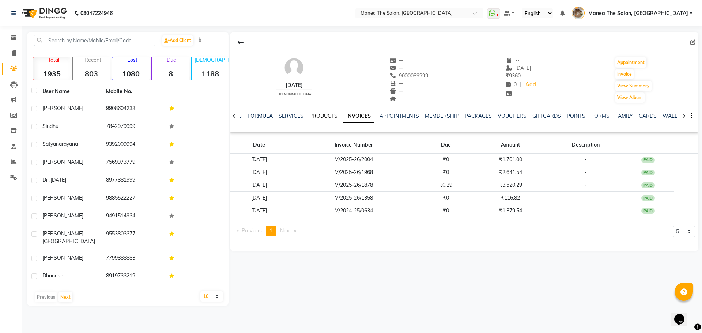
click at [319, 114] on link "PRODUCTS" at bounding box center [323, 116] width 28 height 7
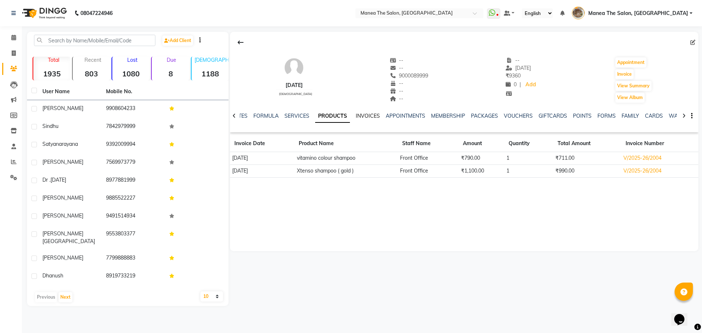
click at [370, 115] on link "INVOICES" at bounding box center [368, 116] width 24 height 7
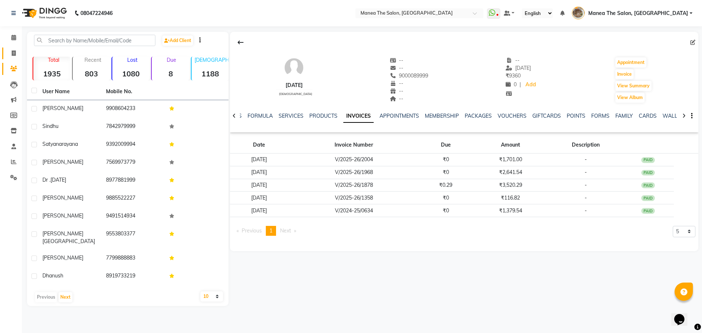
click at [15, 49] on span at bounding box center [13, 53] width 13 height 8
select select "service"
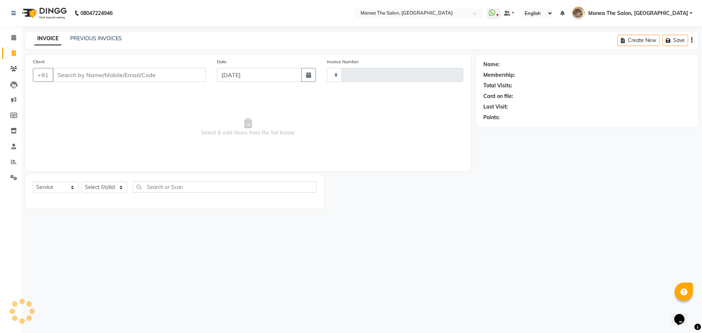
type input "2207"
select select "7287"
click at [102, 188] on select "Select Stylist" at bounding box center [104, 187] width 46 height 11
select select "70149"
click at [81, 182] on select "Select Stylist [PERSON_NAME] Front Office Kaif [PERSON_NAME] [PERSON_NAME] Pelu…" at bounding box center [106, 187] width 51 height 11
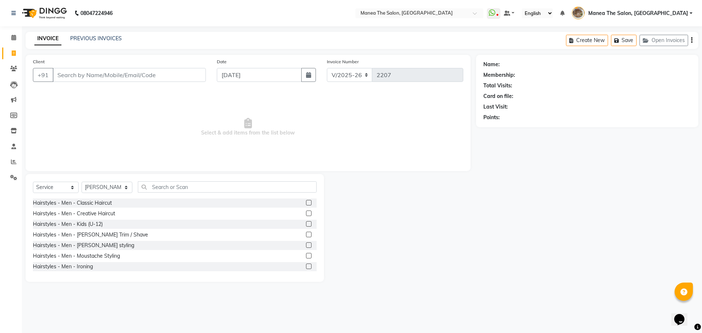
click at [306, 201] on label at bounding box center [308, 202] width 5 height 5
click at [306, 201] on input "checkbox" at bounding box center [308, 203] width 5 height 5
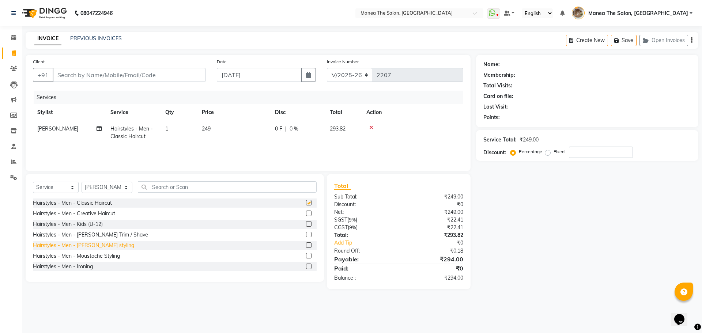
checkbox input "false"
click at [306, 234] on label at bounding box center [308, 234] width 5 height 5
click at [306, 234] on input "checkbox" at bounding box center [308, 234] width 5 height 5
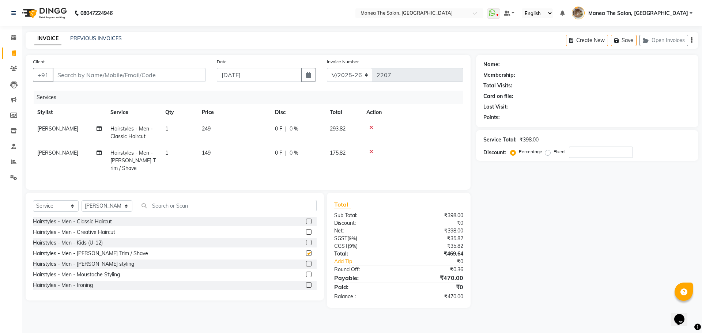
checkbox input "false"
click at [173, 76] on input "Client" at bounding box center [129, 75] width 153 height 14
type input "9"
type input "0"
type input "9885727989"
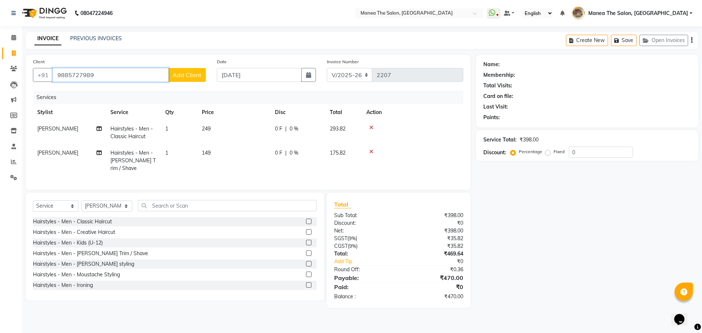
click at [96, 71] on input "9885727989" at bounding box center [111, 75] width 116 height 14
drag, startPoint x: 96, startPoint y: 72, endPoint x: 50, endPoint y: 73, distance: 45.7
click at [51, 73] on div "[PHONE_NUMBER] Add Client" at bounding box center [119, 75] width 173 height 14
click at [111, 89] on span "70937" at bounding box center [120, 91] width 18 height 7
type input "7093788088"
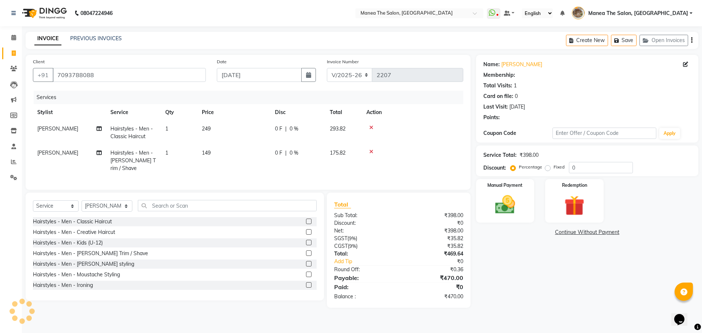
select select "1: Object"
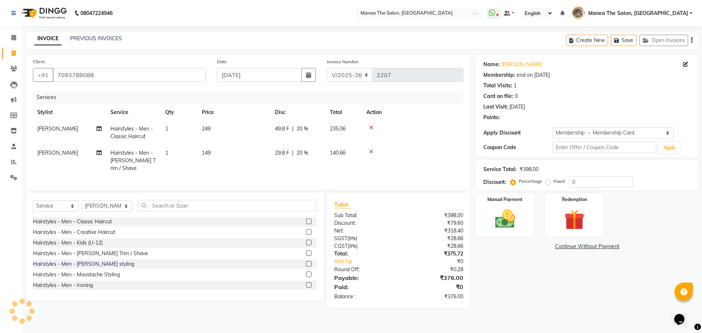
type input "20"
click at [503, 219] on img at bounding box center [505, 219] width 34 height 24
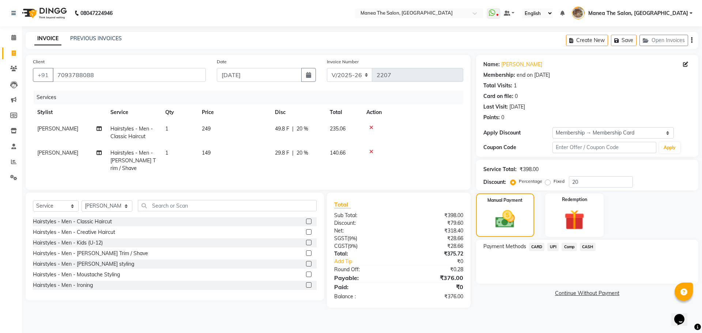
click at [553, 246] on span "UPI" at bounding box center [552, 247] width 11 height 8
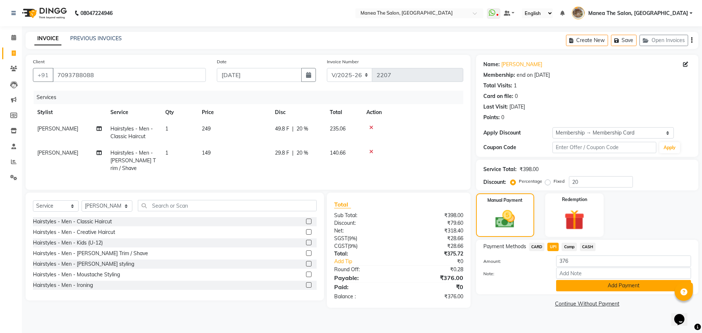
click at [614, 284] on button "Add Payment" at bounding box center [623, 285] width 135 height 11
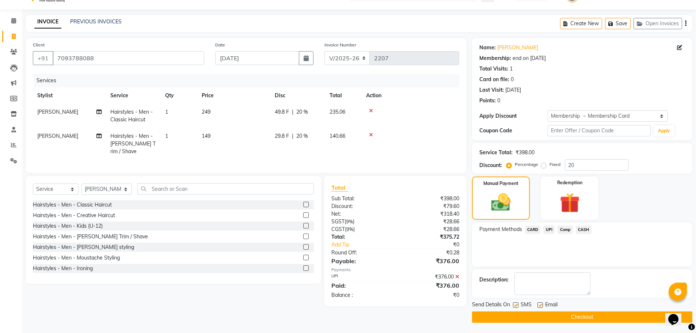
scroll to position [18, 0]
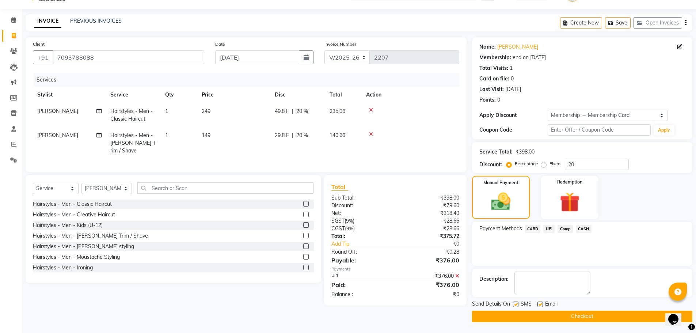
click at [601, 312] on button "Checkout" at bounding box center [582, 316] width 220 height 11
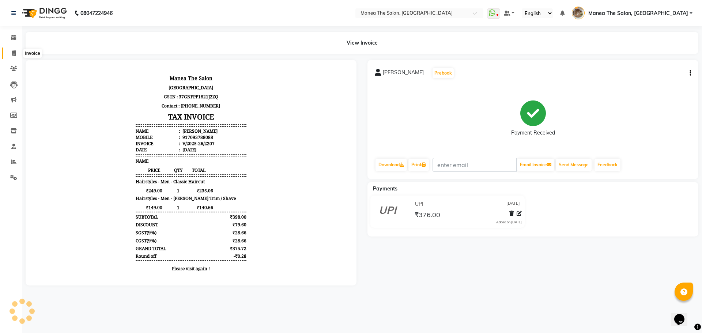
click at [14, 51] on icon at bounding box center [14, 52] width 4 height 5
select select "service"
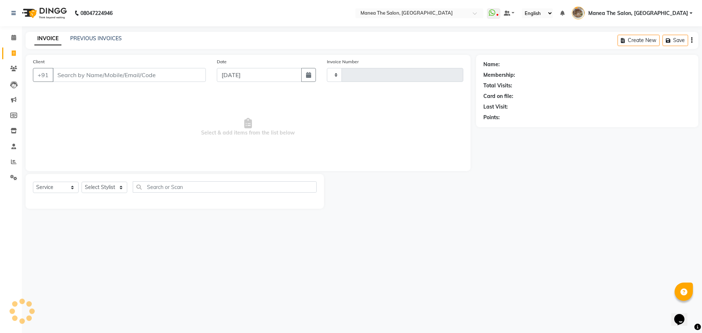
type input "2208"
select select "7287"
